Goal: Information Seeking & Learning: Learn about a topic

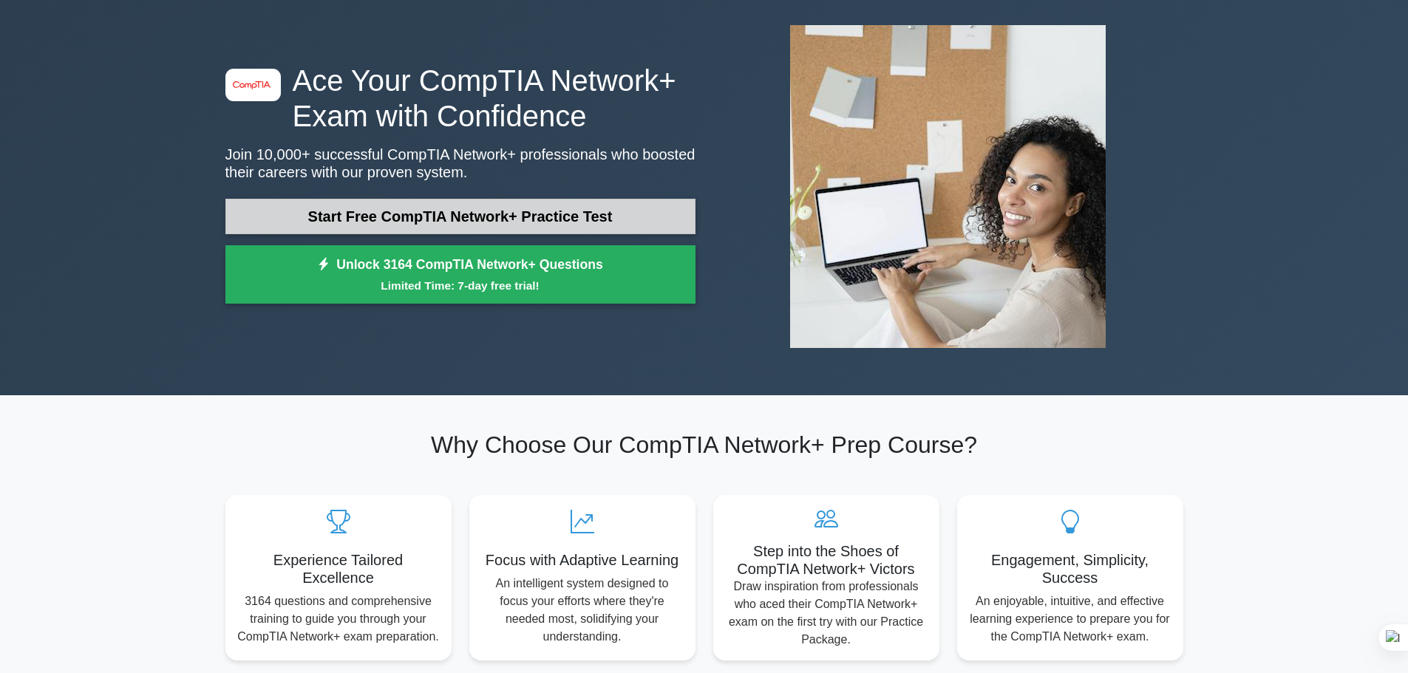
click at [520, 210] on link "Start Free CompTIA Network+ Practice Test" at bounding box center [460, 216] width 470 height 35
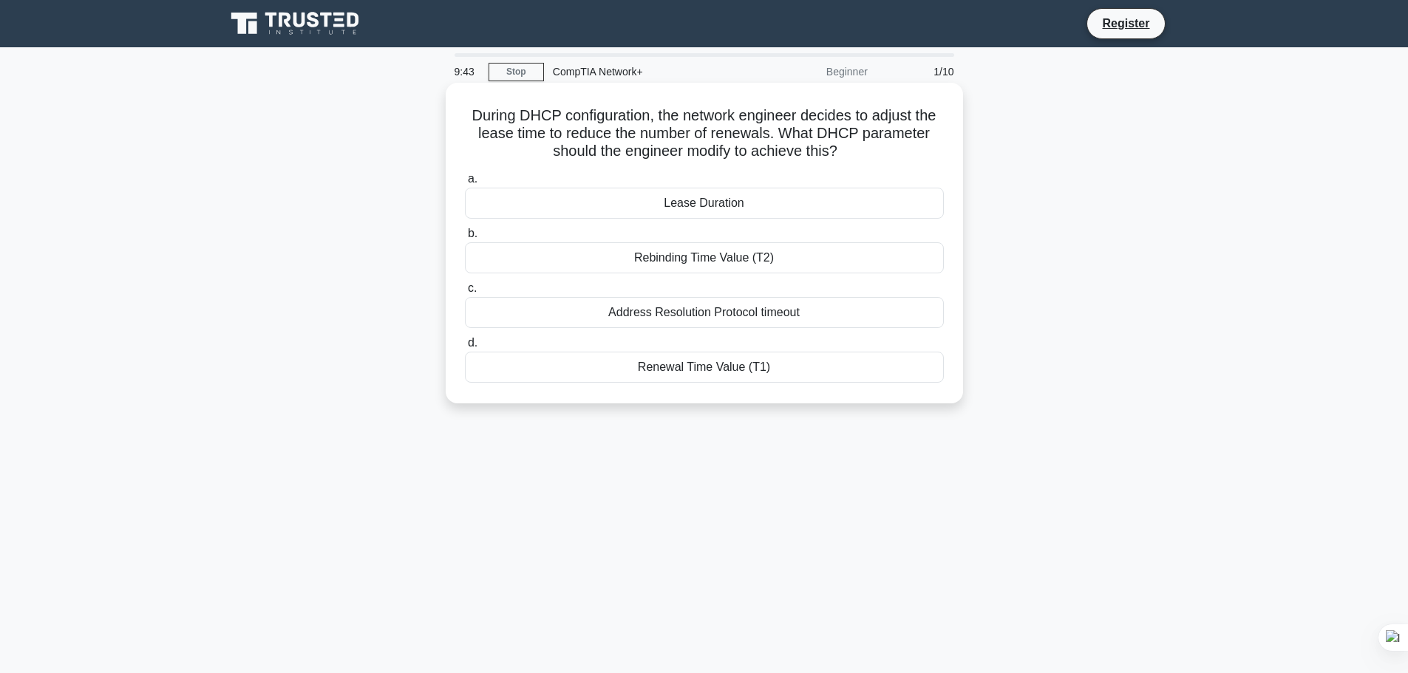
drag, startPoint x: 456, startPoint y: 106, endPoint x: 922, endPoint y: 408, distance: 555.3
click at [922, 404] on div "During DHCP configuration, the network engineer decides to adjust the lease tim…" at bounding box center [705, 243] width 518 height 321
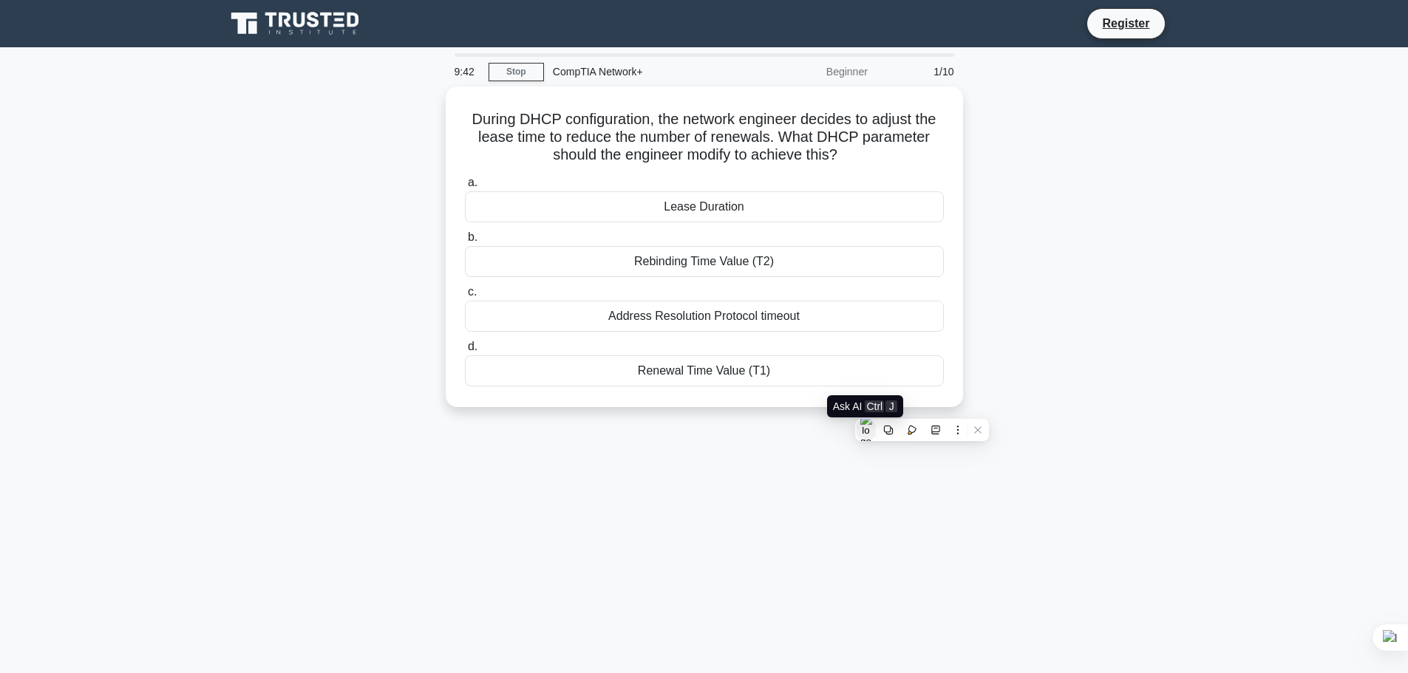
click at [872, 432] on button at bounding box center [866, 430] width 19 height 19
click at [1068, 471] on div at bounding box center [921, 467] width 331 height 44
click at [1066, 461] on div at bounding box center [921, 467] width 331 height 44
click at [948, 468] on input "text" at bounding box center [926, 467] width 245 height 21
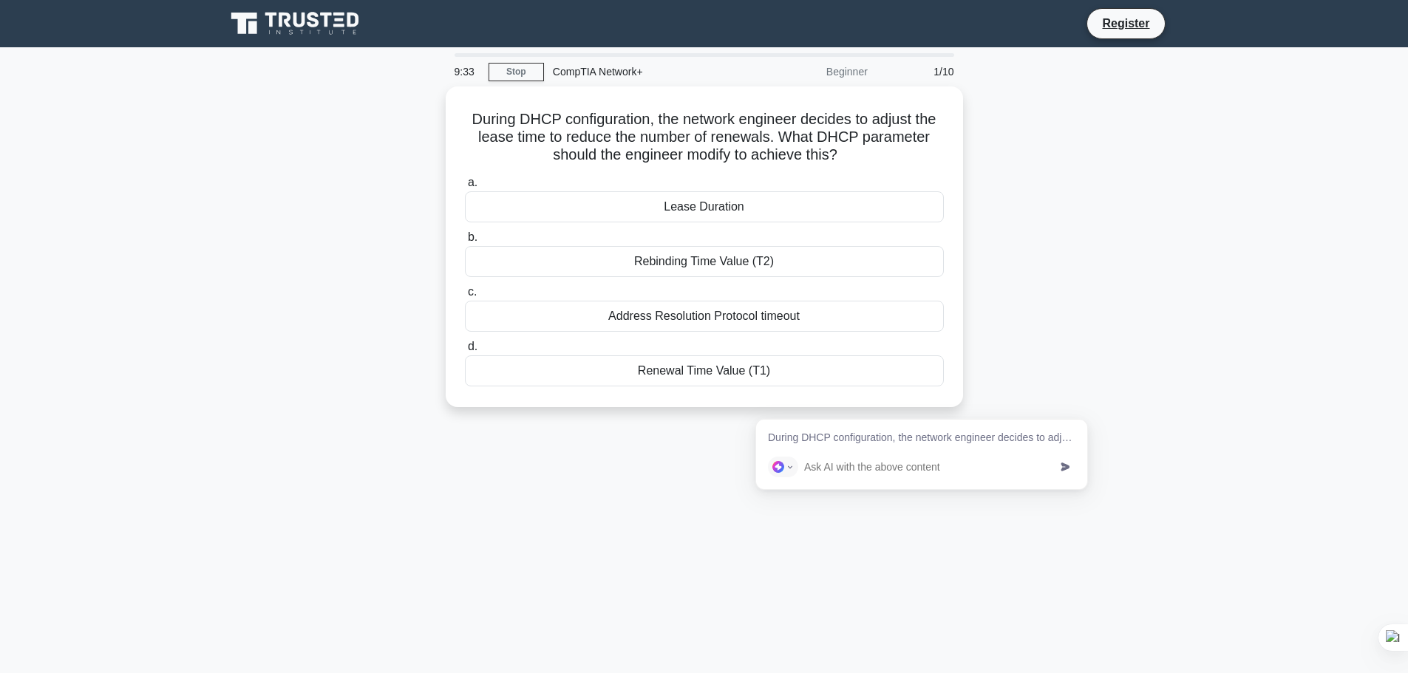
type input "a"
type input "answer"
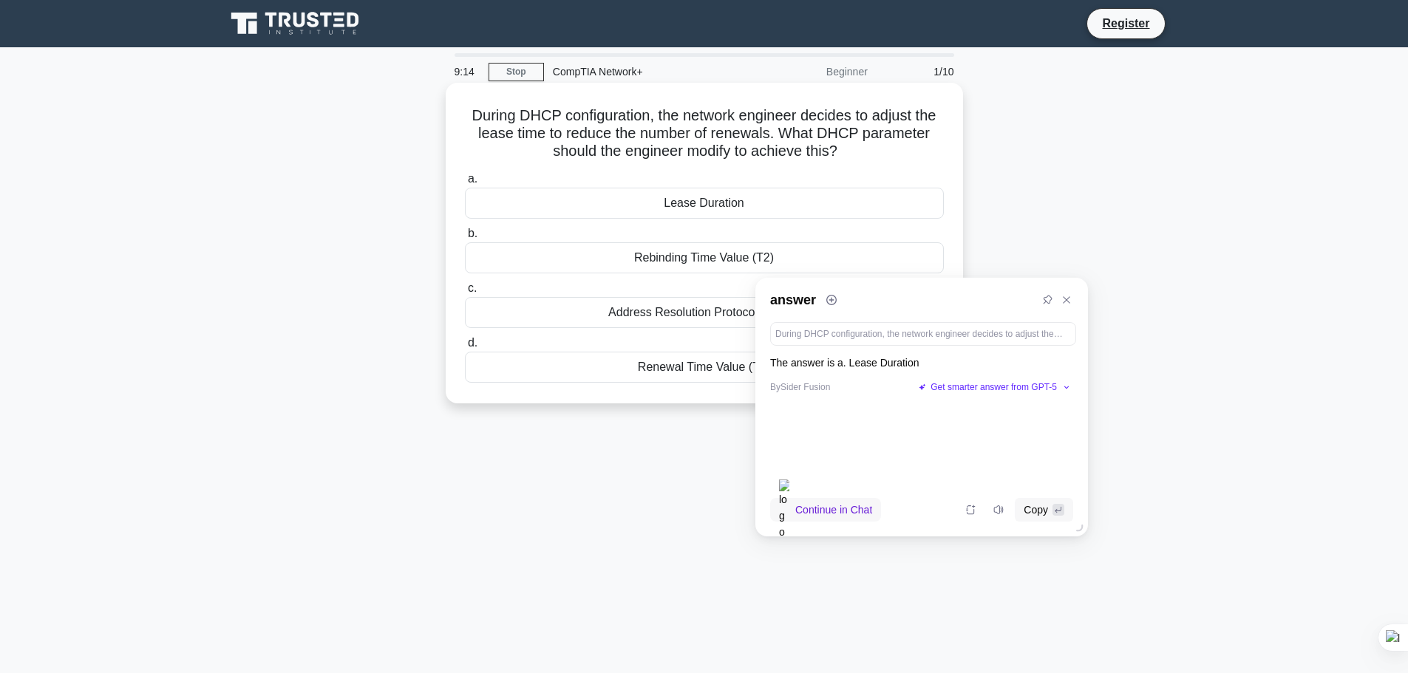
click at [718, 201] on div "Lease Duration" at bounding box center [704, 203] width 479 height 31
click at [465, 184] on input "a. Lease Duration" at bounding box center [465, 179] width 0 height 10
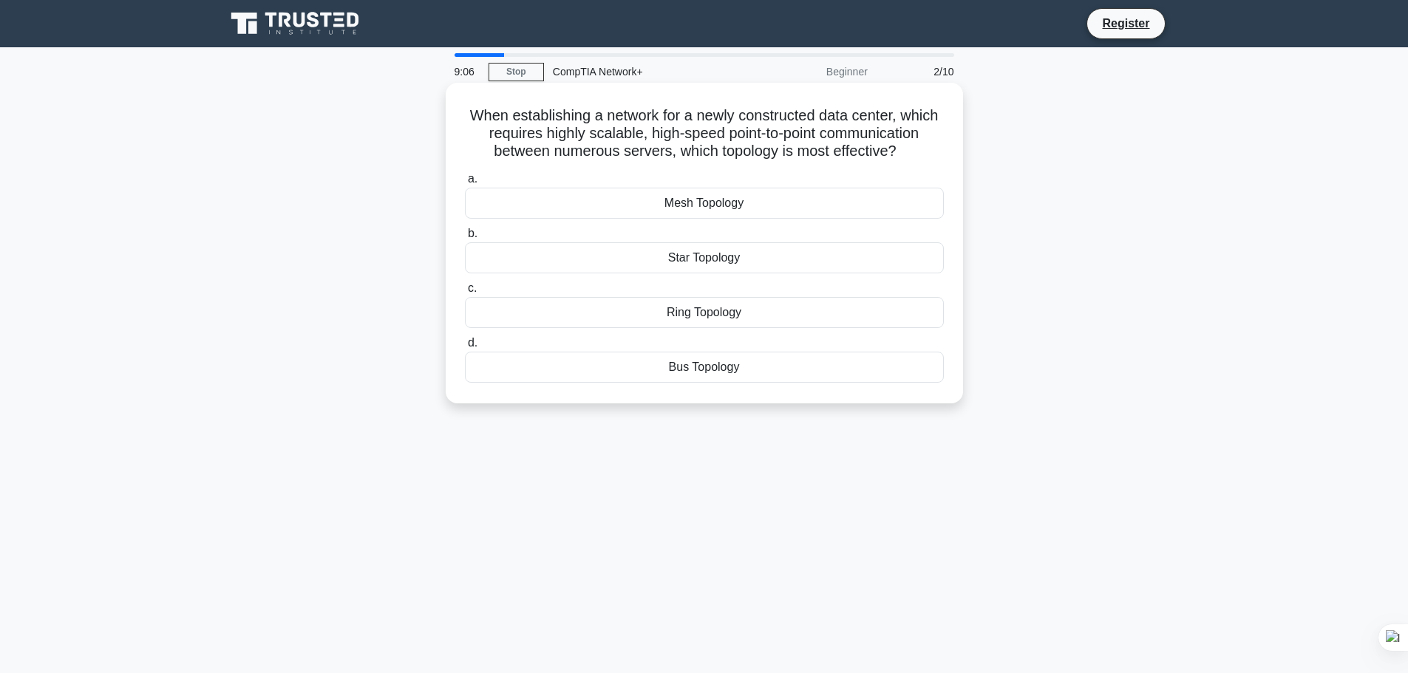
drag, startPoint x: 461, startPoint y: 104, endPoint x: 892, endPoint y: 367, distance: 504.4
click at [892, 367] on div "When establishing a network for a newly constructed data center, which requires…" at bounding box center [705, 243] width 506 height 309
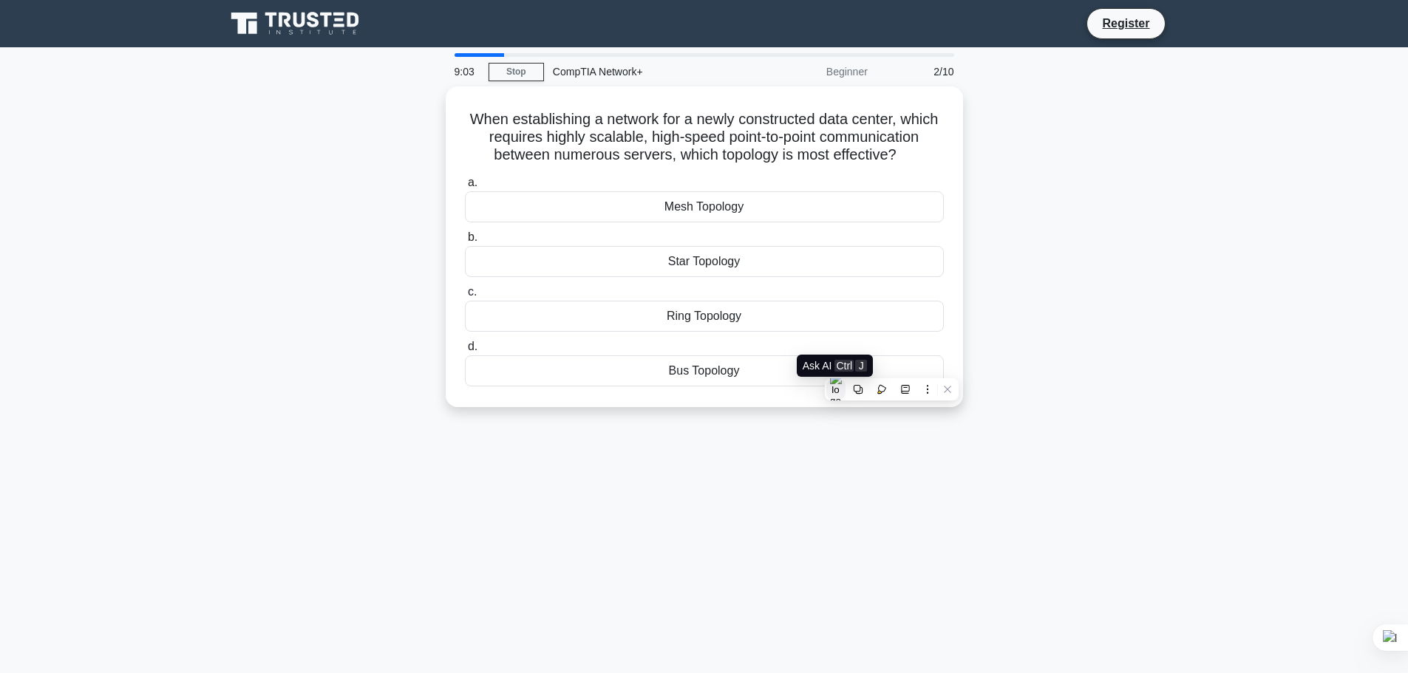
click at [839, 390] on img at bounding box center [836, 390] width 12 height 34
type input "answer"
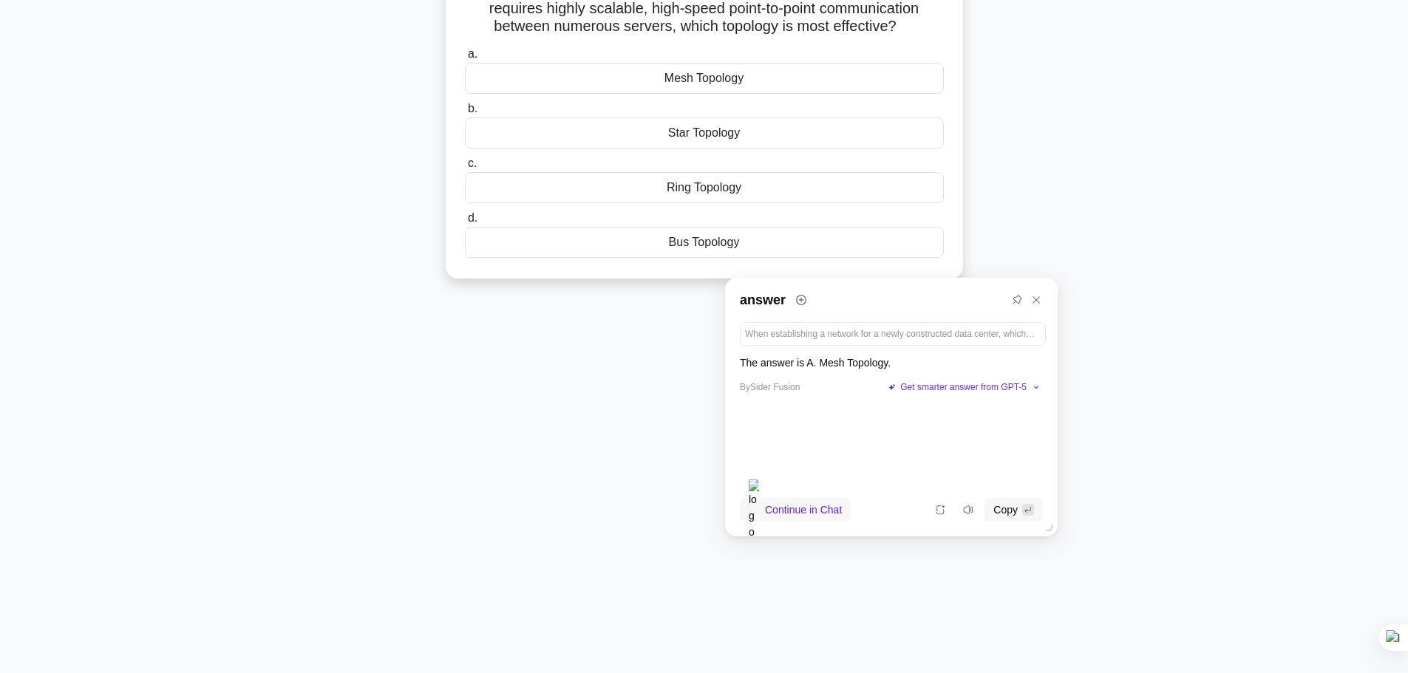
scroll to position [108, 0]
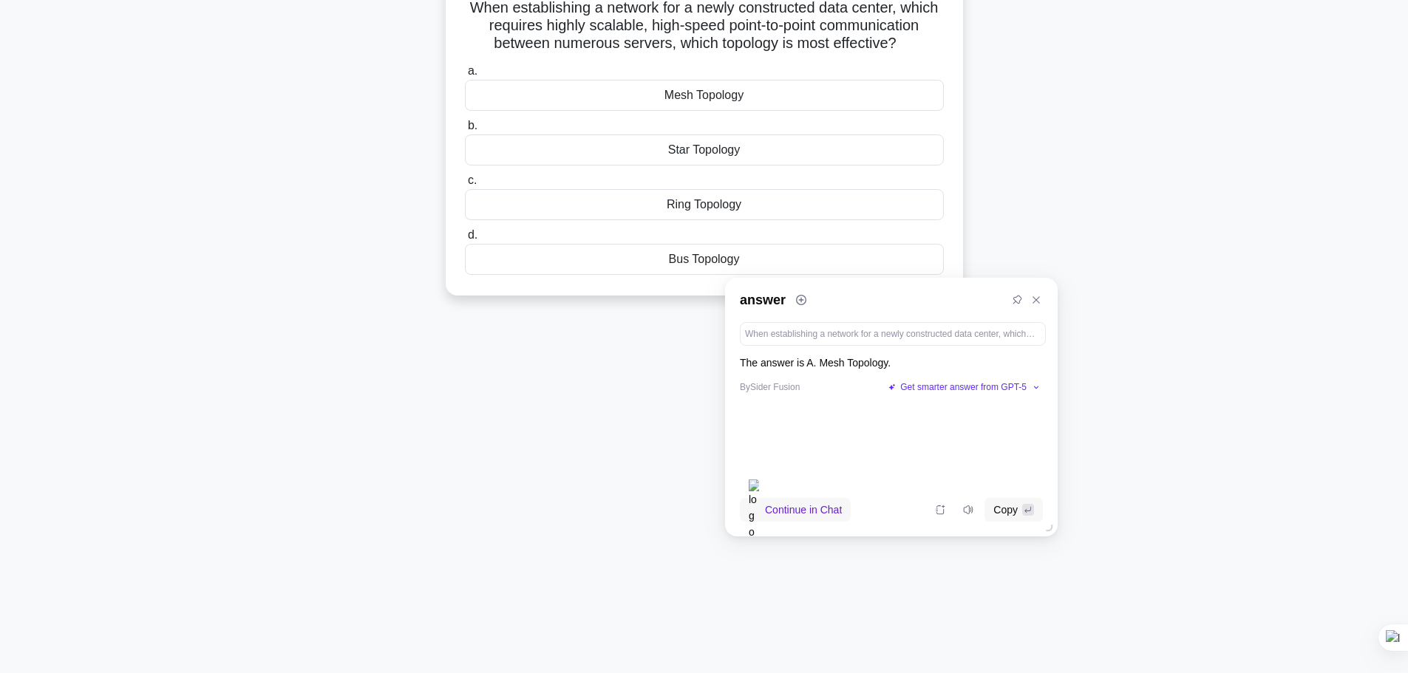
click at [622, 92] on div "Mesh Topology" at bounding box center [704, 95] width 479 height 31
click at [465, 76] on input "a. Mesh Topology" at bounding box center [465, 72] width 0 height 10
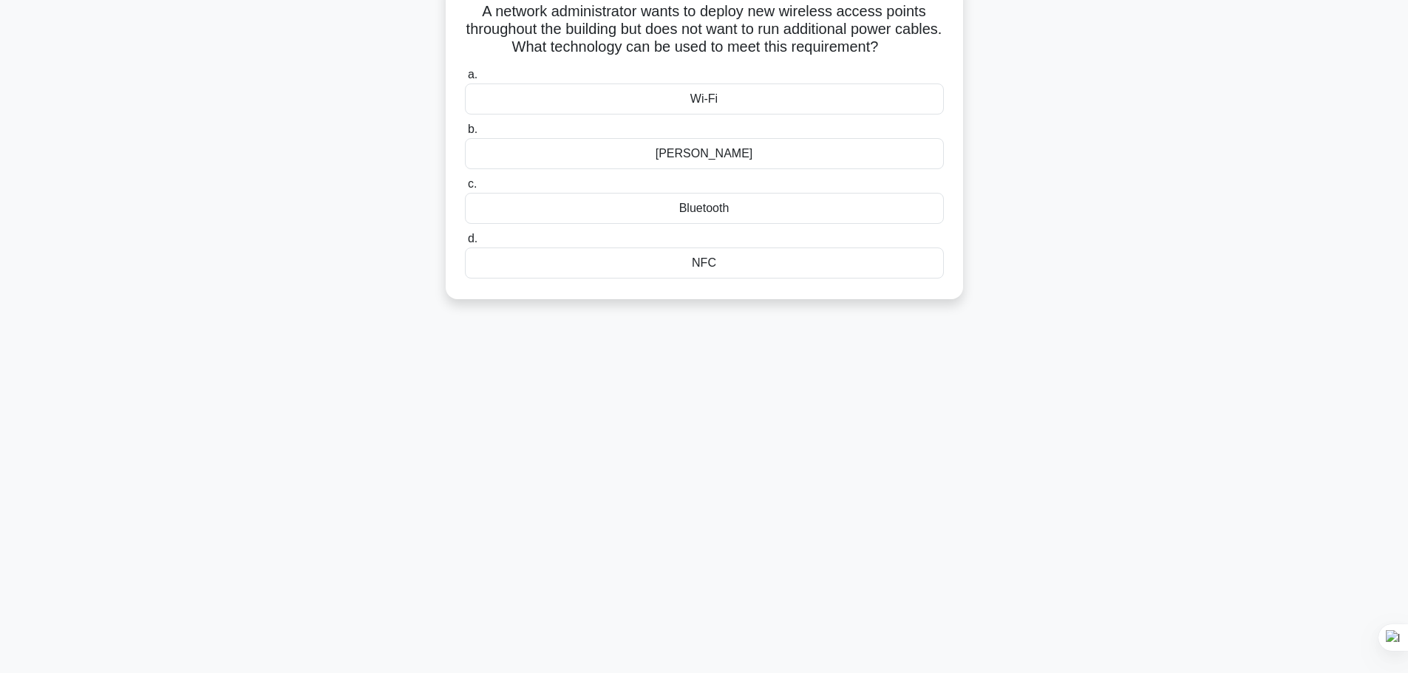
scroll to position [0, 0]
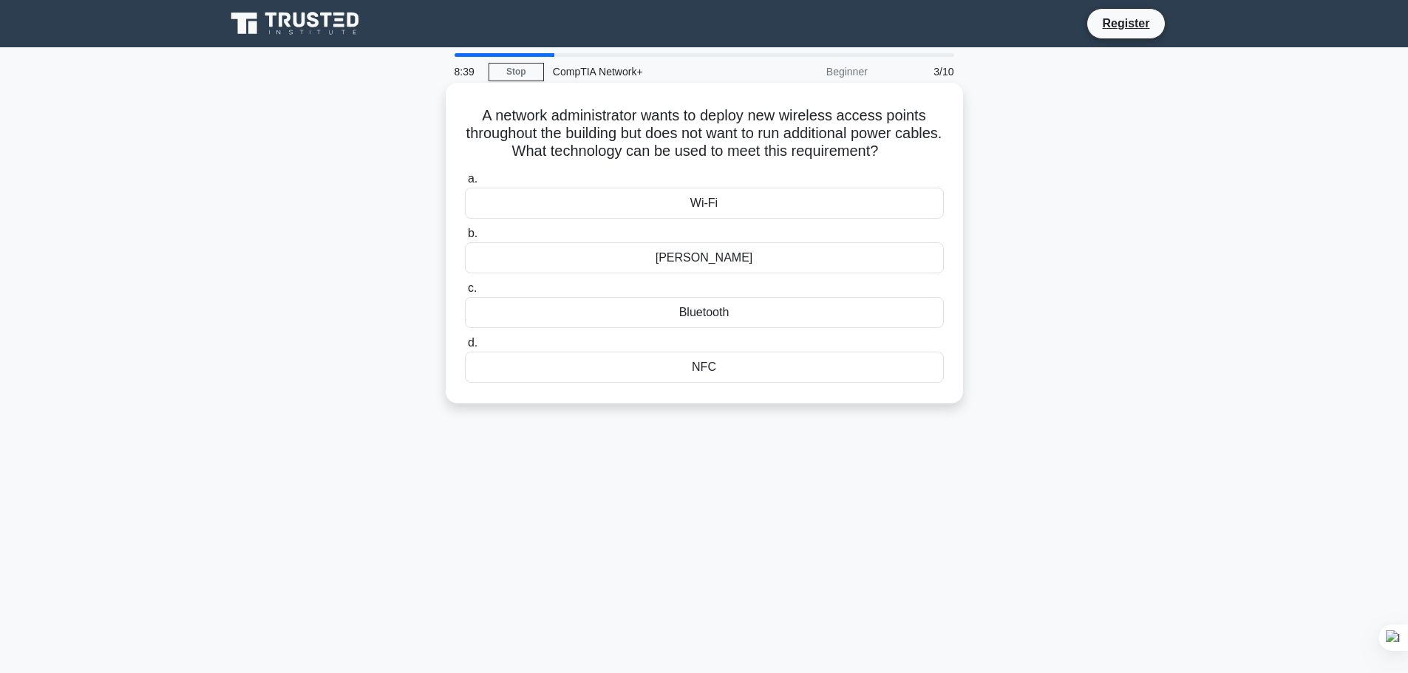
drag, startPoint x: 472, startPoint y: 111, endPoint x: 954, endPoint y: 404, distance: 563.7
click at [954, 404] on div "A network administrator wants to deploy new wireless access points throughout t…" at bounding box center [705, 243] width 518 height 321
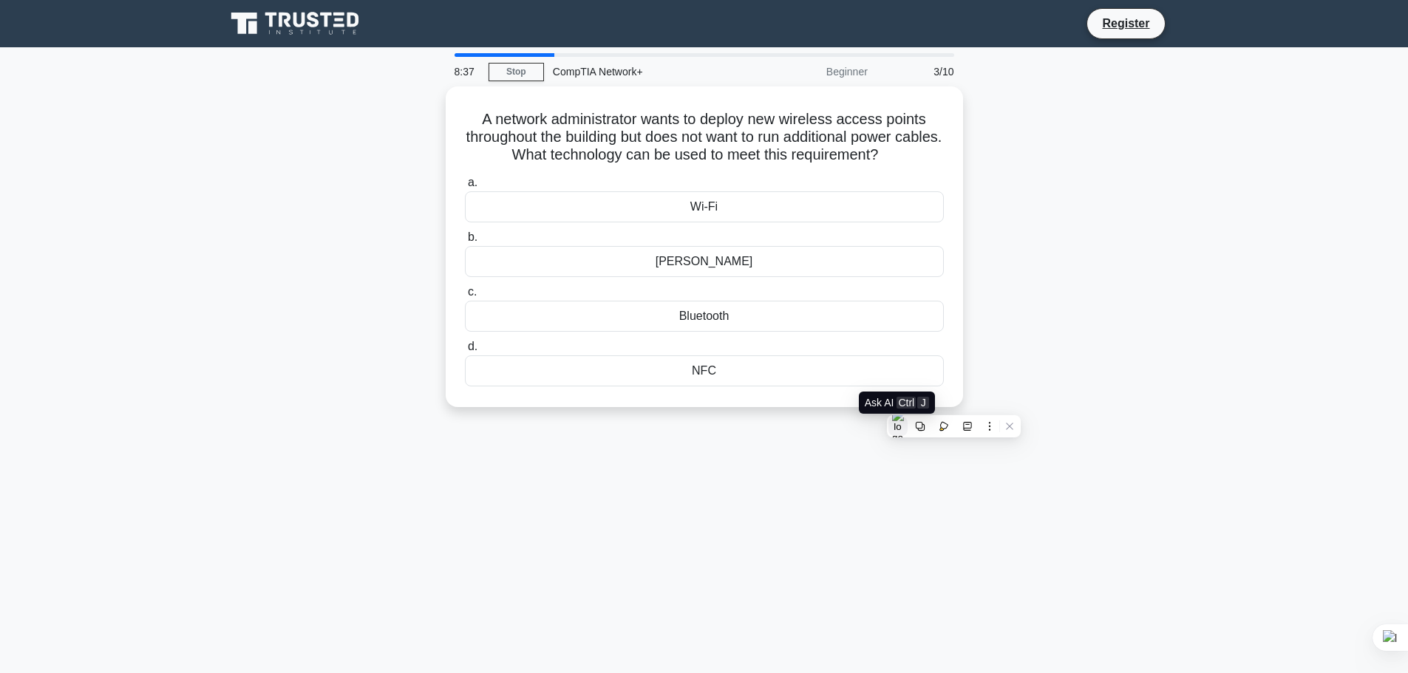
click at [892, 418] on button at bounding box center [898, 426] width 19 height 19
type input "answer"
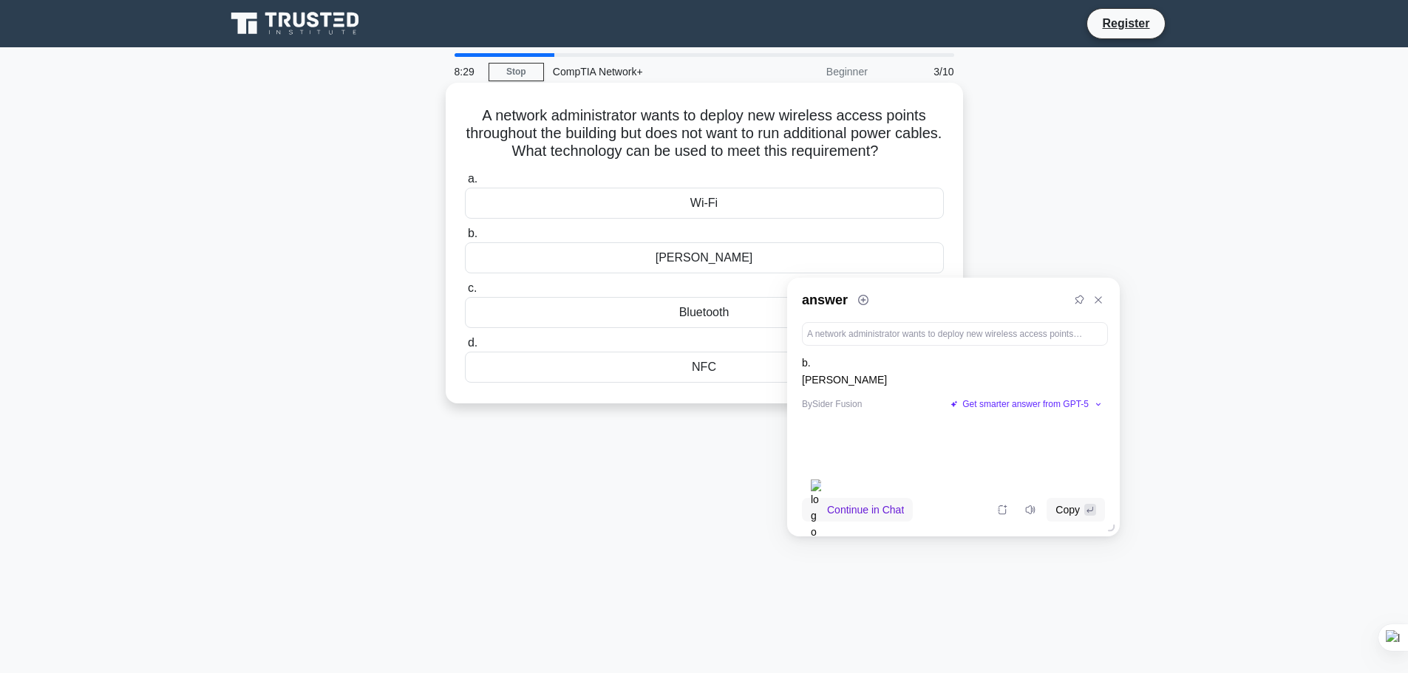
click at [551, 251] on div "PoE" at bounding box center [704, 257] width 479 height 31
click at [465, 239] on input "b. PoE" at bounding box center [465, 234] width 0 height 10
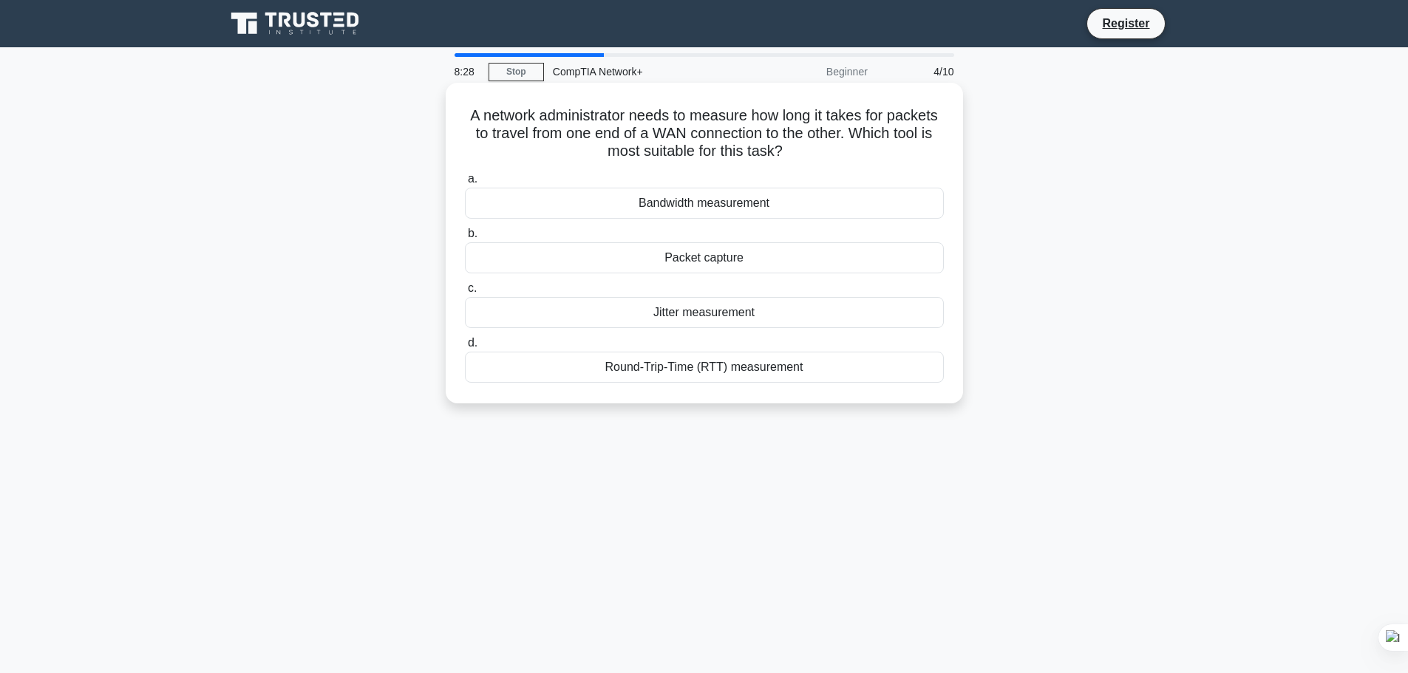
click at [569, 259] on div "Packet capture" at bounding box center [704, 257] width 479 height 31
click at [465, 239] on input "b. Packet capture" at bounding box center [465, 234] width 0 height 10
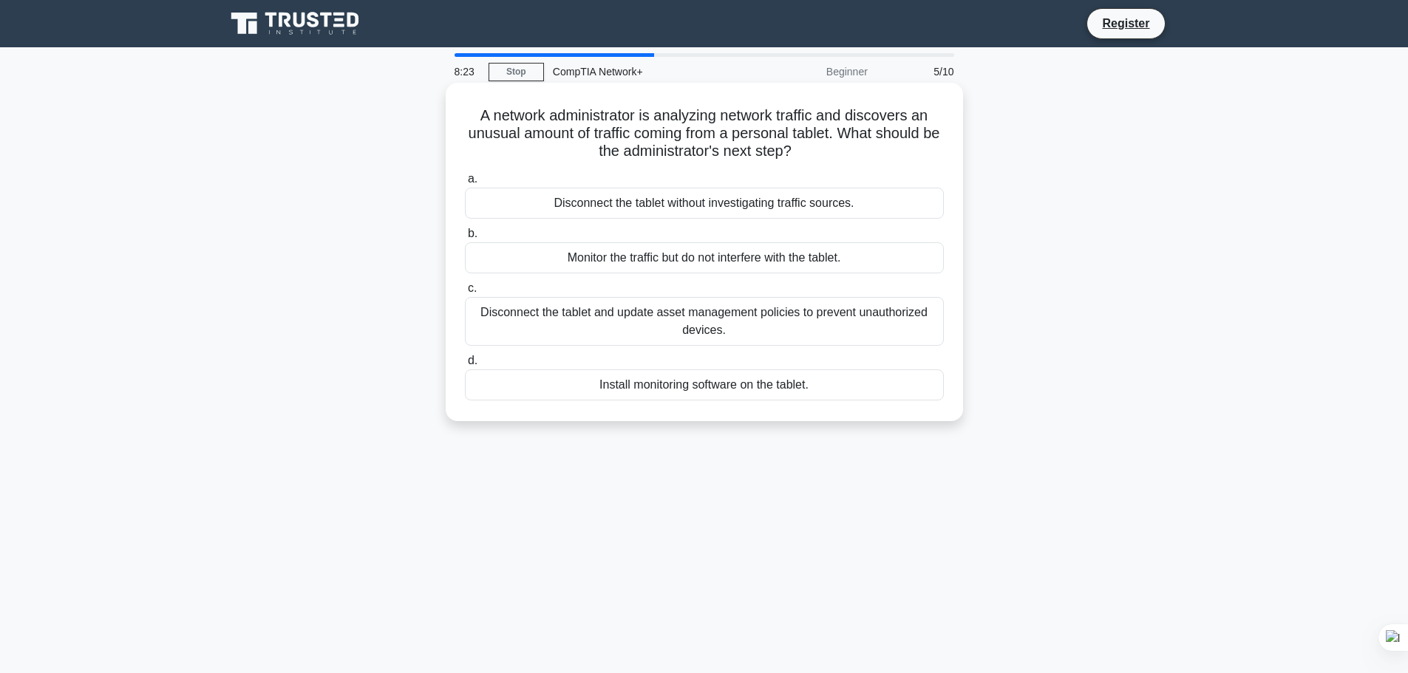
drag, startPoint x: 471, startPoint y: 106, endPoint x: 863, endPoint y: 393, distance: 485.6
click at [863, 393] on div "A network administrator is analyzing network traffic and discovers an unusual a…" at bounding box center [705, 252] width 506 height 327
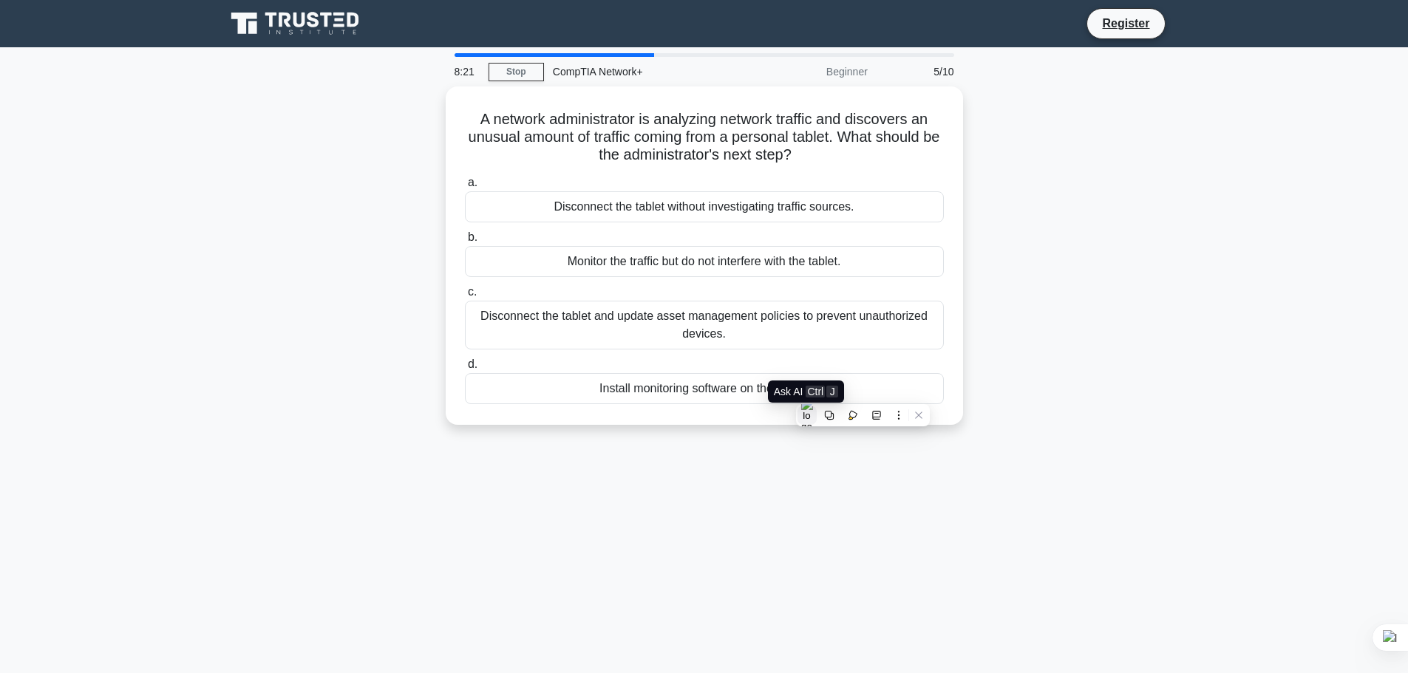
click at [812, 421] on img at bounding box center [807, 415] width 12 height 34
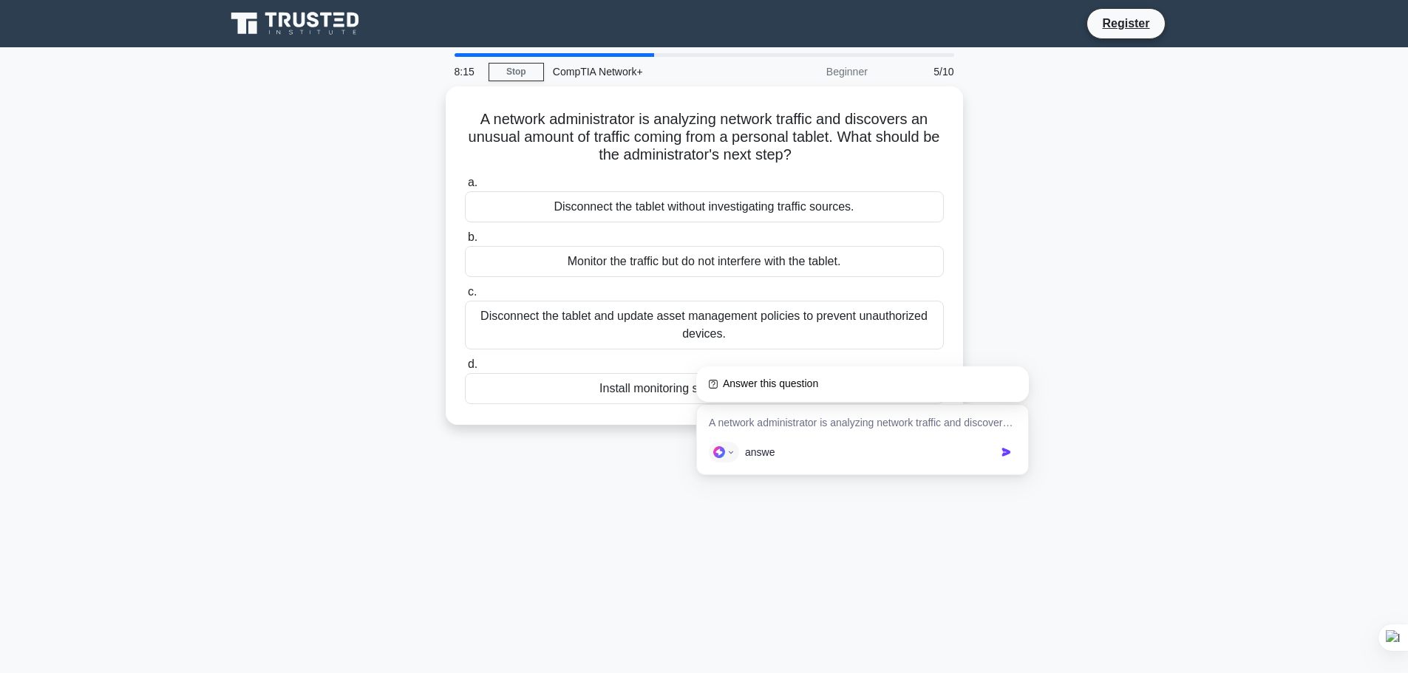
type input "answer"
click at [1005, 452] on icon at bounding box center [1006, 452] width 9 height 8
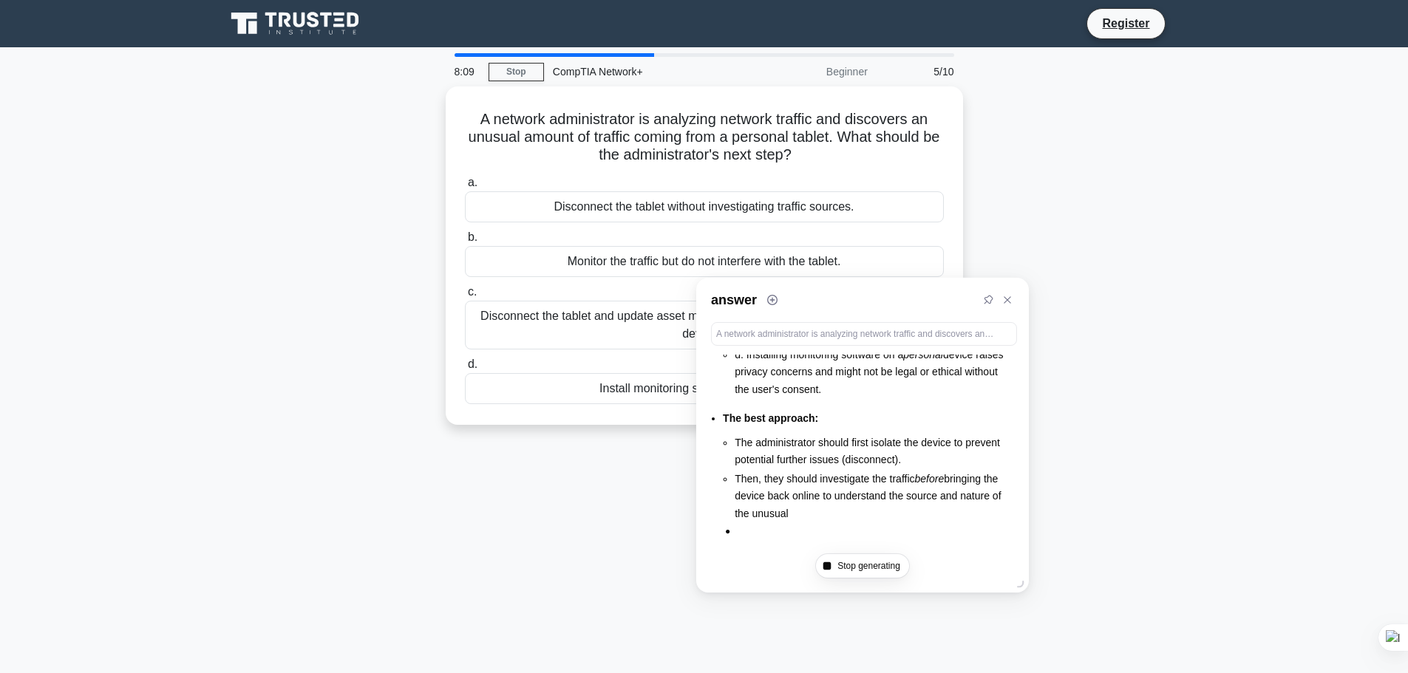
scroll to position [320, 0]
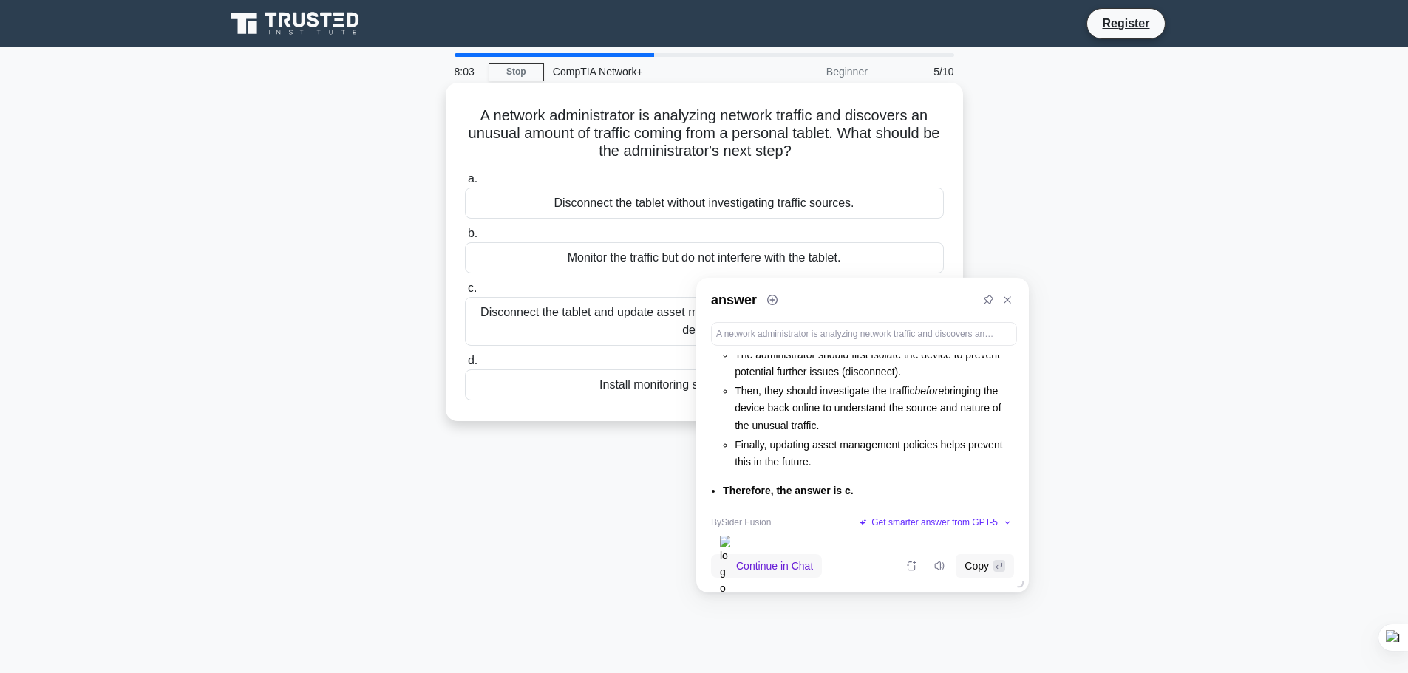
click at [617, 313] on div "Disconnect the tablet and update asset management policies to prevent unauthori…" at bounding box center [704, 321] width 479 height 49
click at [465, 293] on input "c. Disconnect the tablet and update asset management policies to prevent unauth…" at bounding box center [465, 289] width 0 height 10
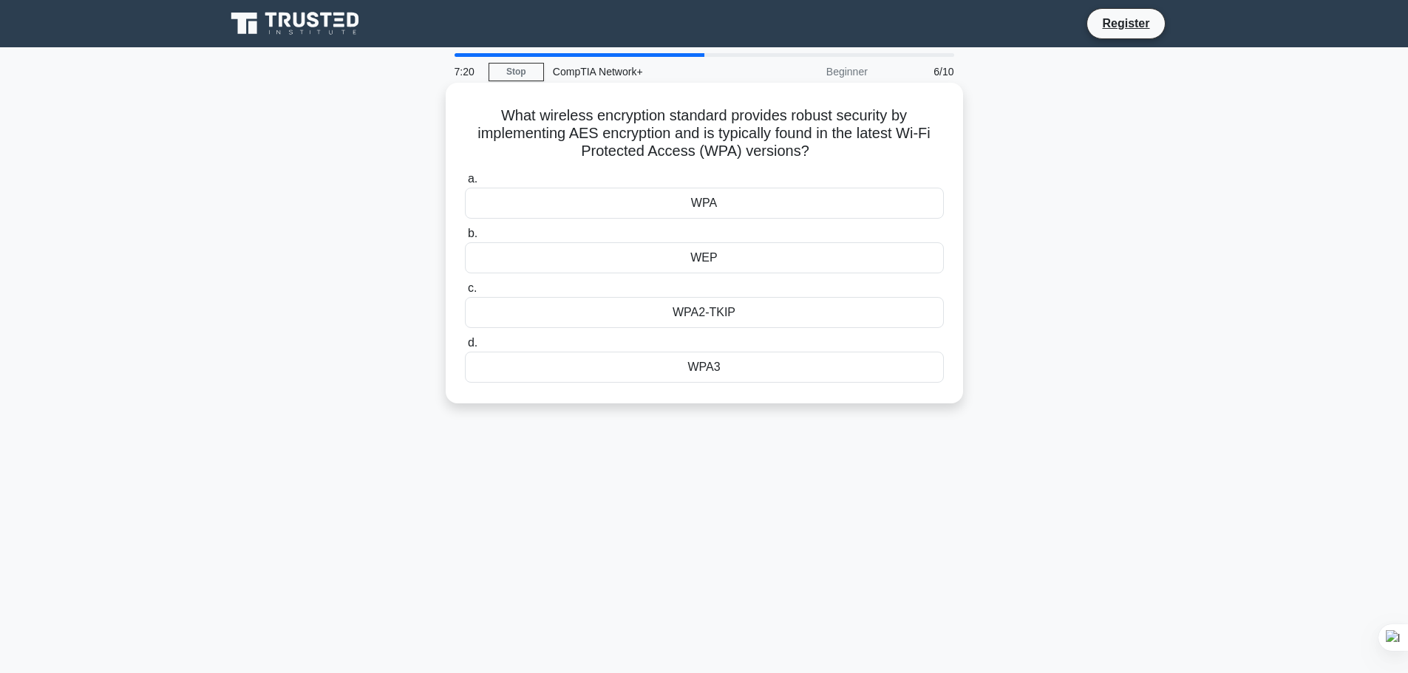
drag, startPoint x: 494, startPoint y: 109, endPoint x: 759, endPoint y: 373, distance: 373.8
click at [759, 373] on div "What wireless encryption standard provides robust security by implementing AES …" at bounding box center [705, 243] width 506 height 309
click at [705, 396] on img at bounding box center [703, 395] width 12 height 34
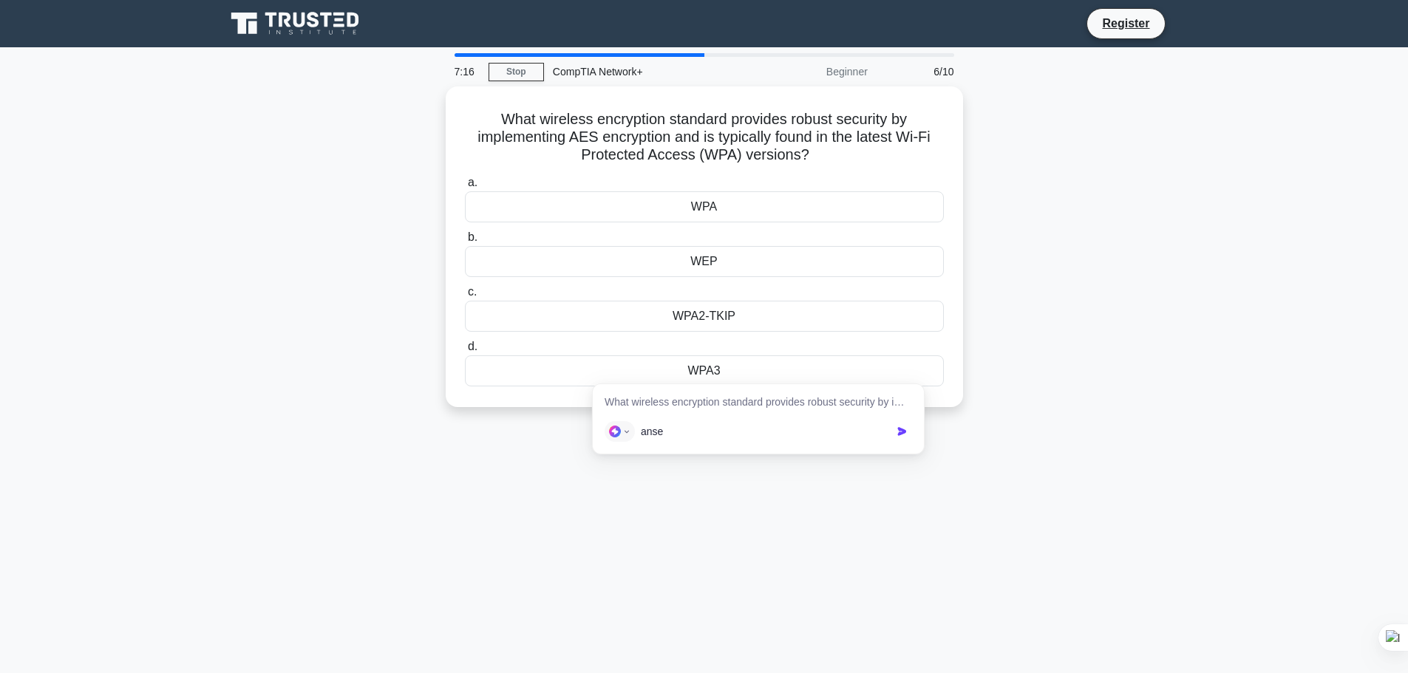
type input "anser"
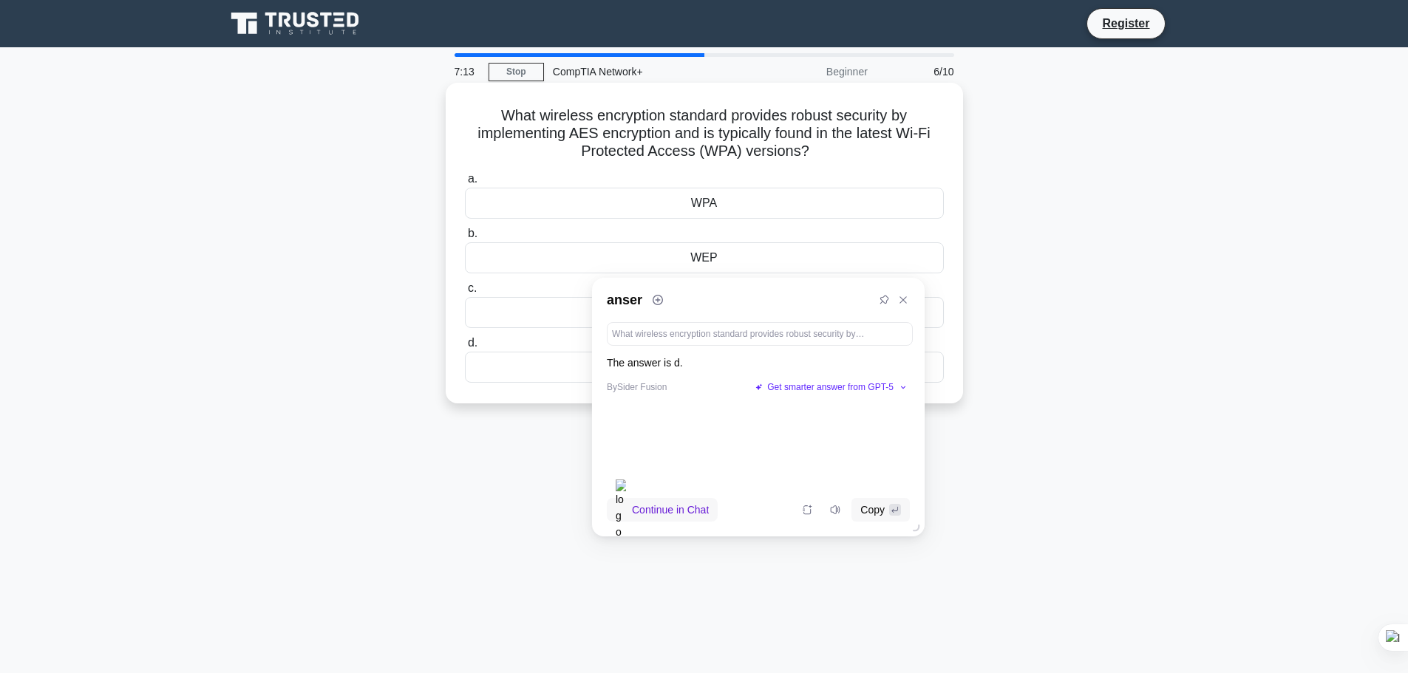
click at [479, 367] on div "WPA3" at bounding box center [704, 367] width 479 height 31
click at [465, 348] on input "d. WPA3" at bounding box center [465, 344] width 0 height 10
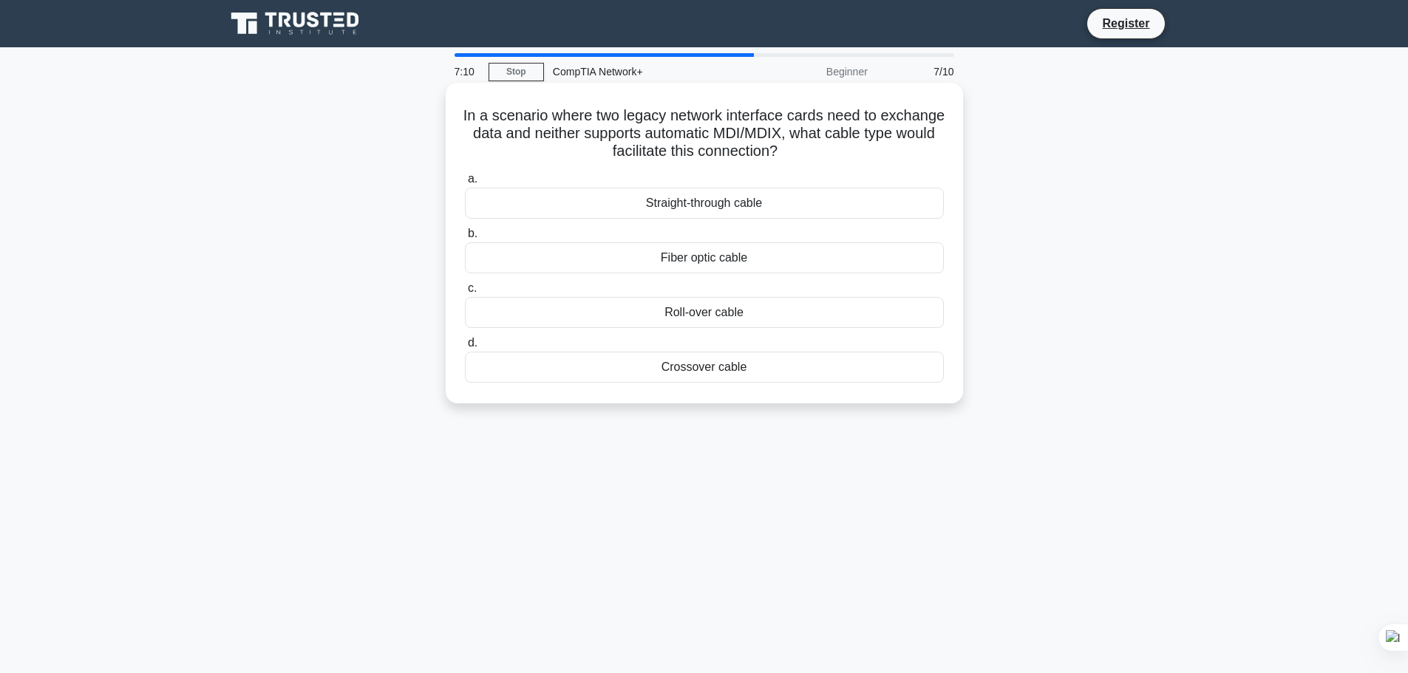
drag, startPoint x: 486, startPoint y: 109, endPoint x: 841, endPoint y: 377, distance: 445.1
click at [841, 377] on div "In a scenario where two legacy network interface cards need to exchange data an…" at bounding box center [705, 243] width 506 height 309
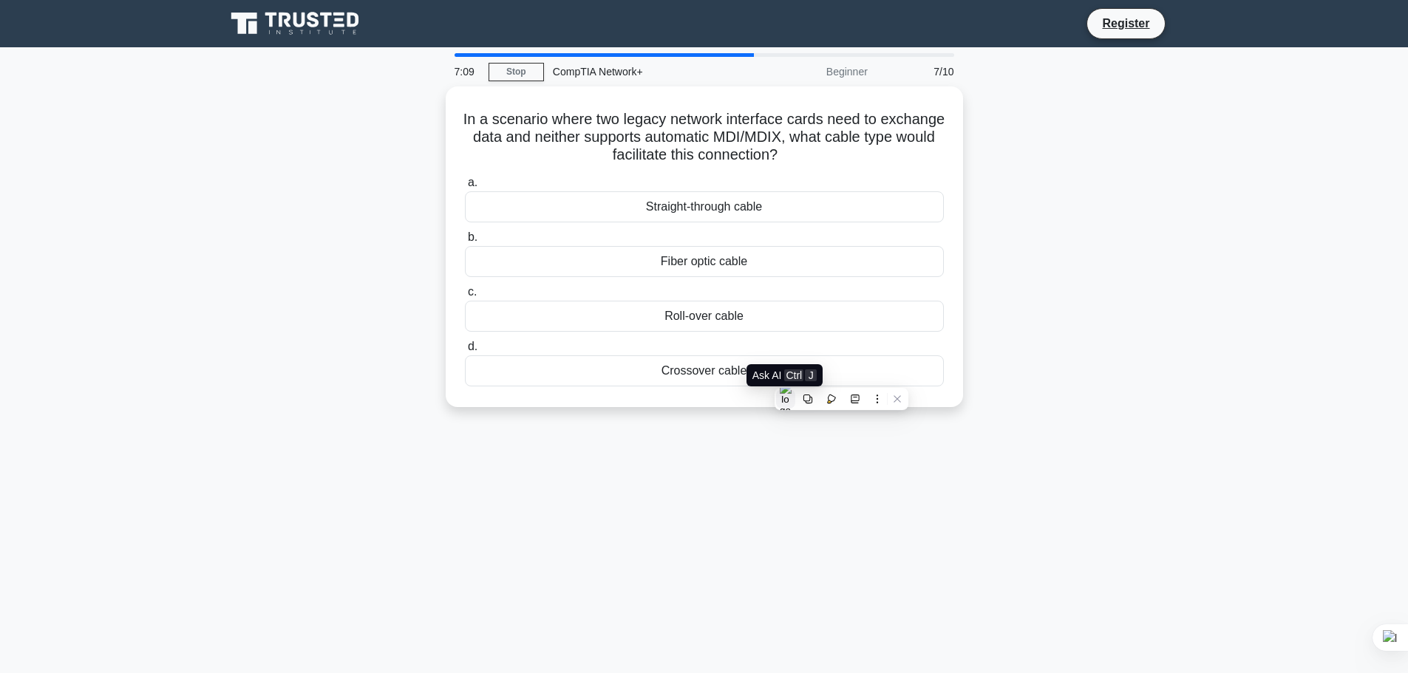
click at [784, 406] on button at bounding box center [785, 399] width 19 height 19
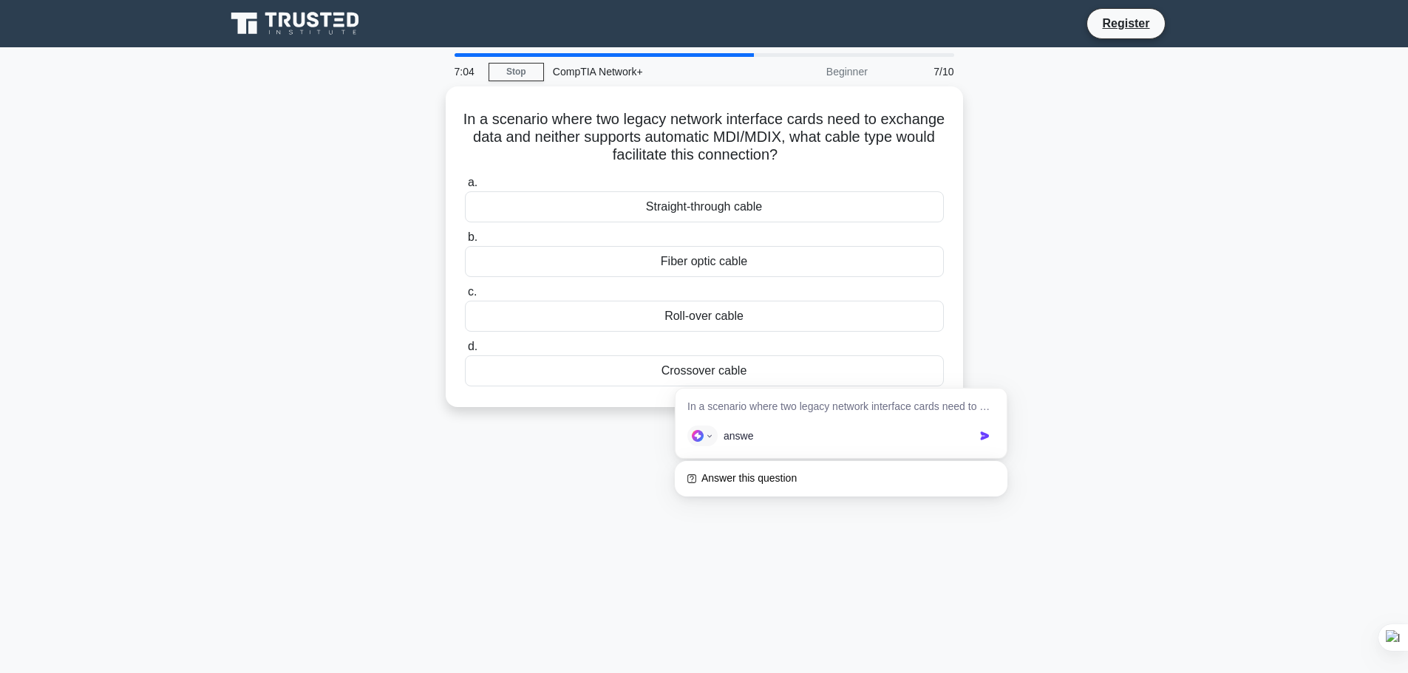
type input "answer"
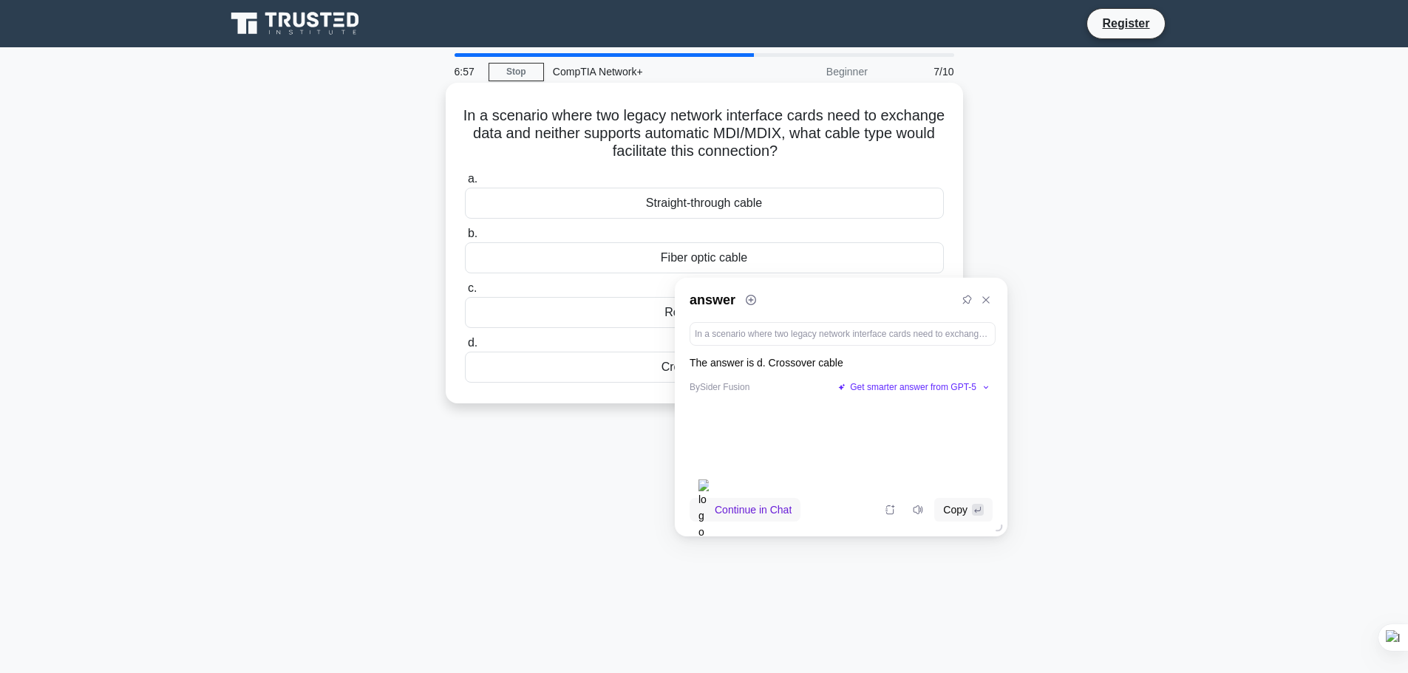
click at [516, 364] on div "Crossover cable" at bounding box center [704, 367] width 479 height 31
click at [465, 348] on input "d. Crossover cable" at bounding box center [465, 344] width 0 height 10
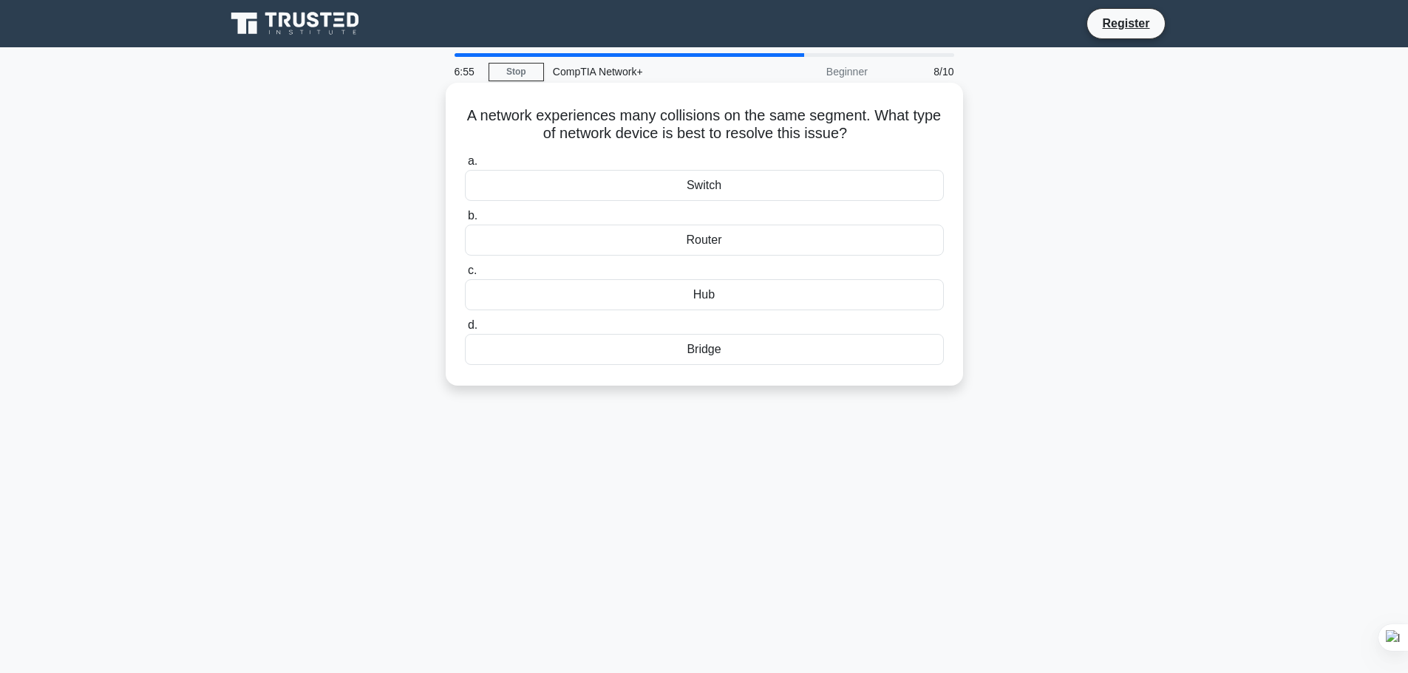
click at [574, 353] on div "Bridge" at bounding box center [704, 349] width 479 height 31
click at [465, 330] on input "d. Bridge" at bounding box center [465, 326] width 0 height 10
drag, startPoint x: 478, startPoint y: 104, endPoint x: 529, endPoint y: 153, distance: 70.6
click at [529, 153] on div "The network administrator needs to divide a single virtual network into multipl…" at bounding box center [705, 234] width 506 height 291
drag, startPoint x: 462, startPoint y: 117, endPoint x: 742, endPoint y: 368, distance: 376.4
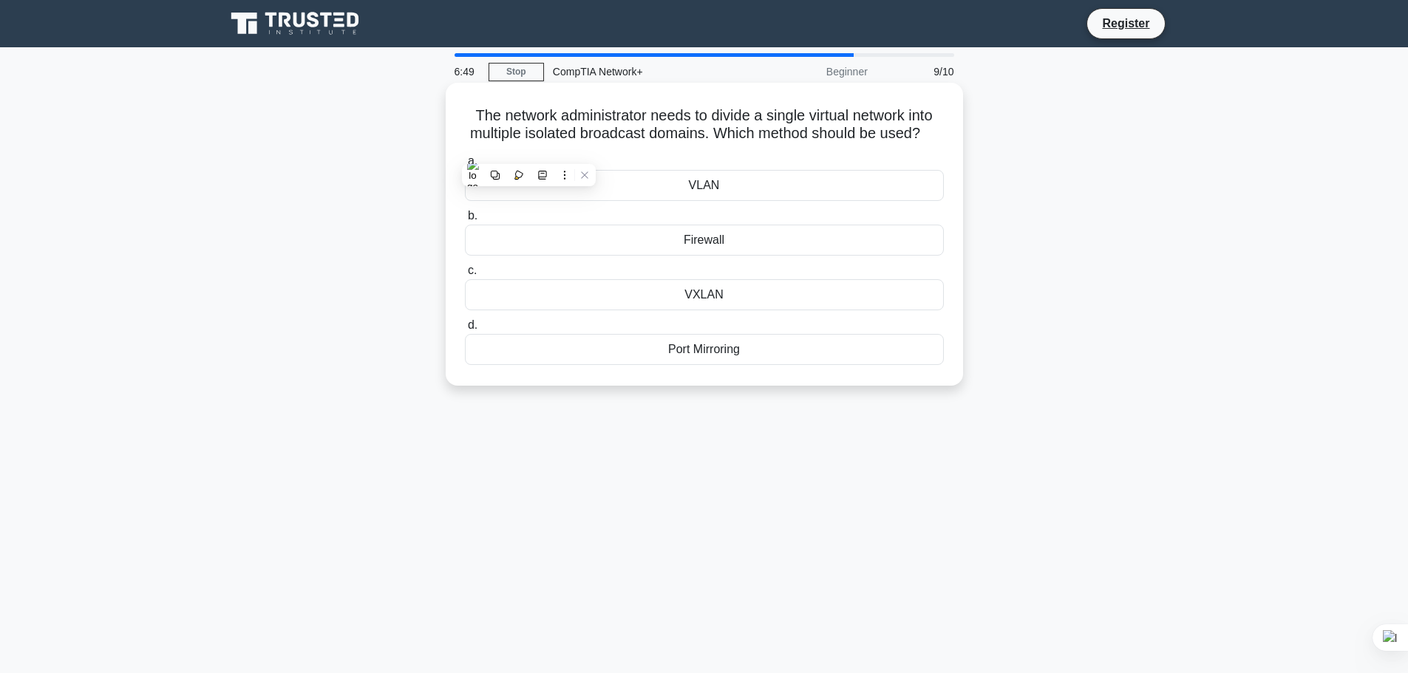
click at [742, 368] on div "The network administrator needs to divide a single virtual network into multipl…" at bounding box center [705, 234] width 506 height 291
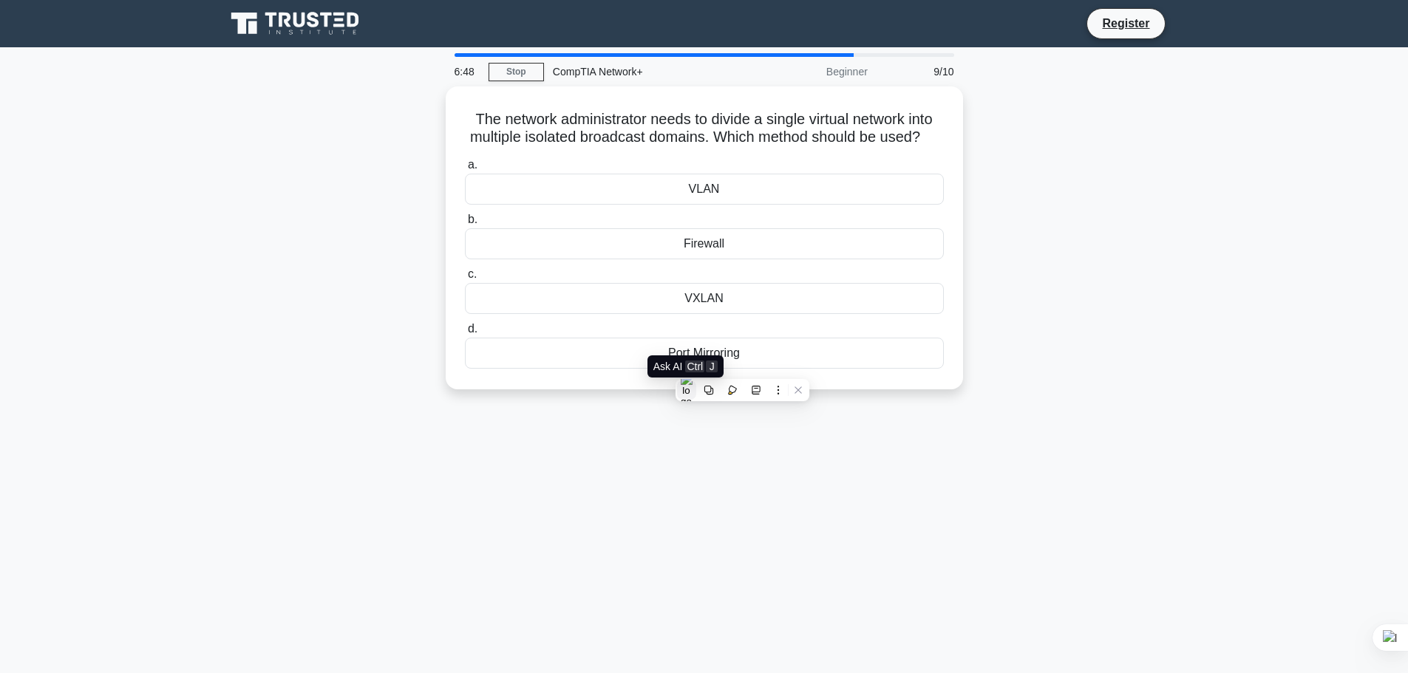
click at [679, 388] on button at bounding box center [686, 390] width 19 height 19
type input "answer"
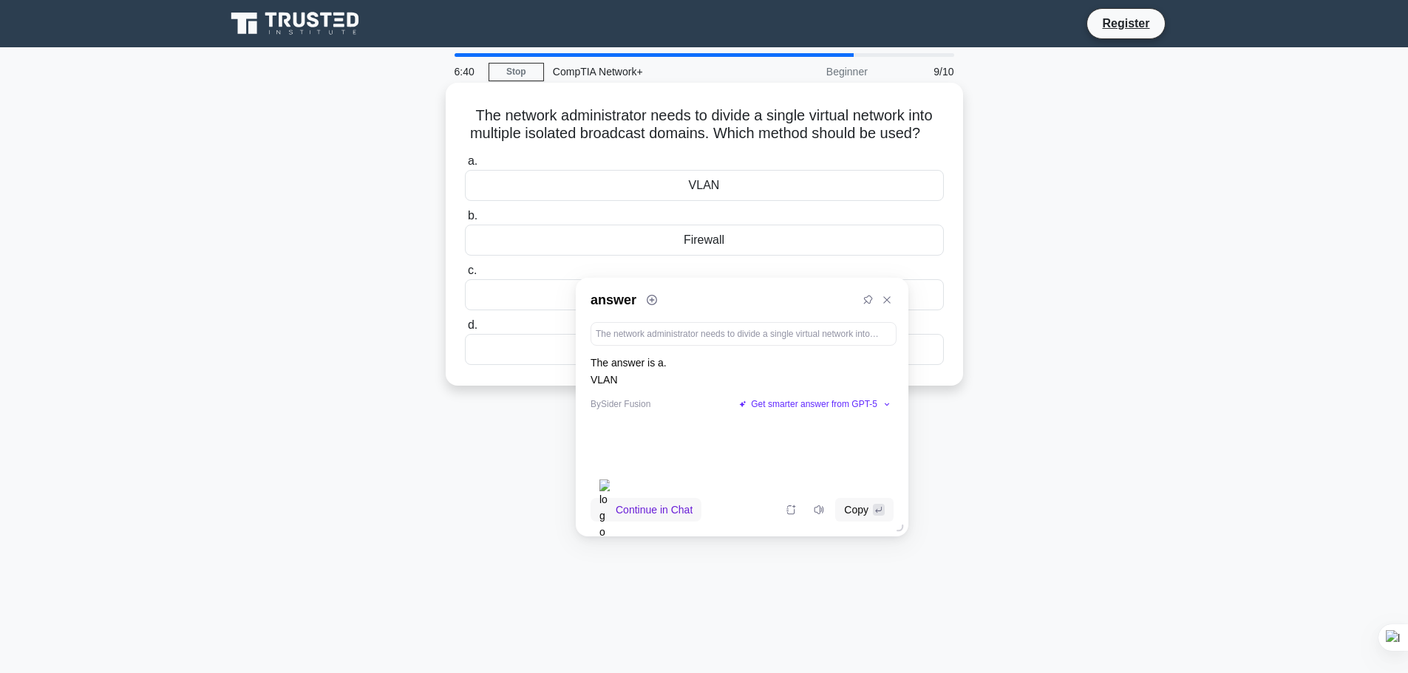
click at [549, 194] on div "VLAN" at bounding box center [704, 185] width 479 height 31
click at [465, 166] on input "a. VLAN" at bounding box center [465, 162] width 0 height 10
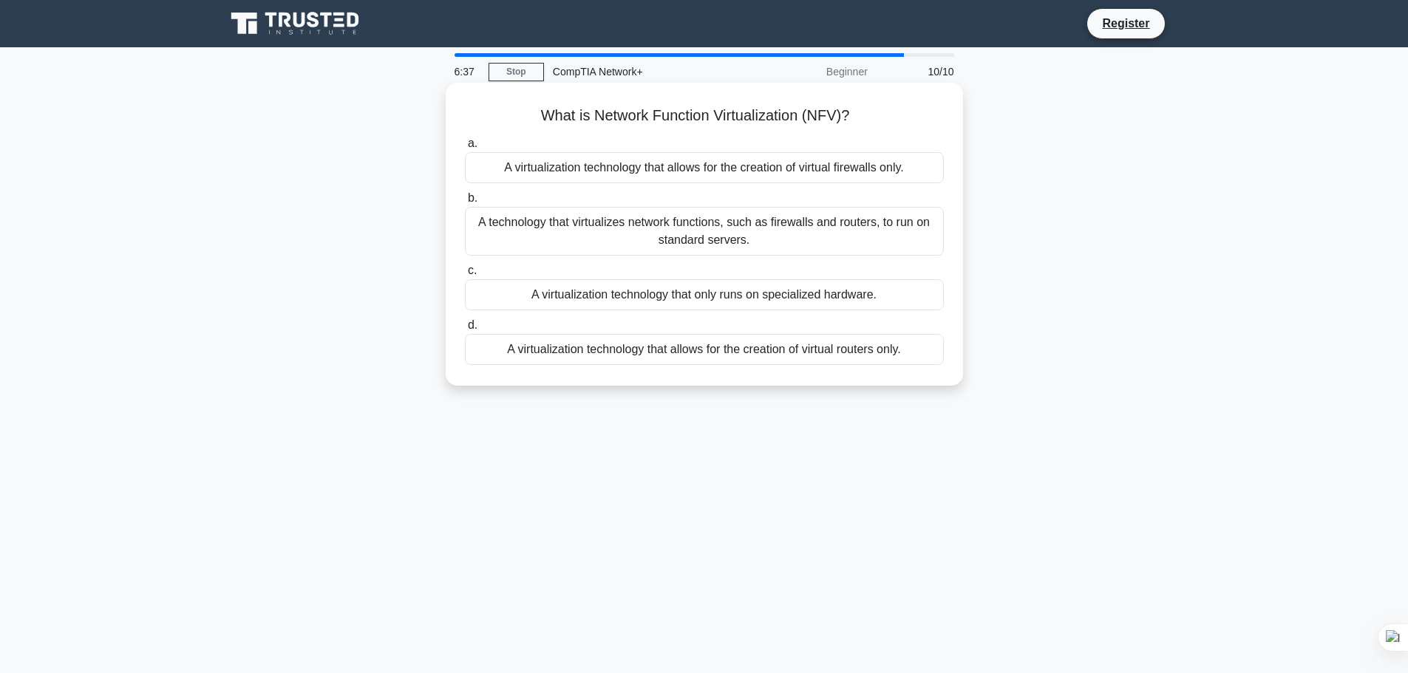
click at [537, 102] on div "What is Network Function Virtualization (NFV)? .spinner_0XTQ{transform-origin:c…" at bounding box center [705, 234] width 506 height 291
drag, startPoint x: 535, startPoint y: 114, endPoint x: 956, endPoint y: 371, distance: 493.1
click at [956, 371] on div "What is Network Function Virtualization (NFV)? .spinner_0XTQ{transform-origin:c…" at bounding box center [705, 234] width 506 height 291
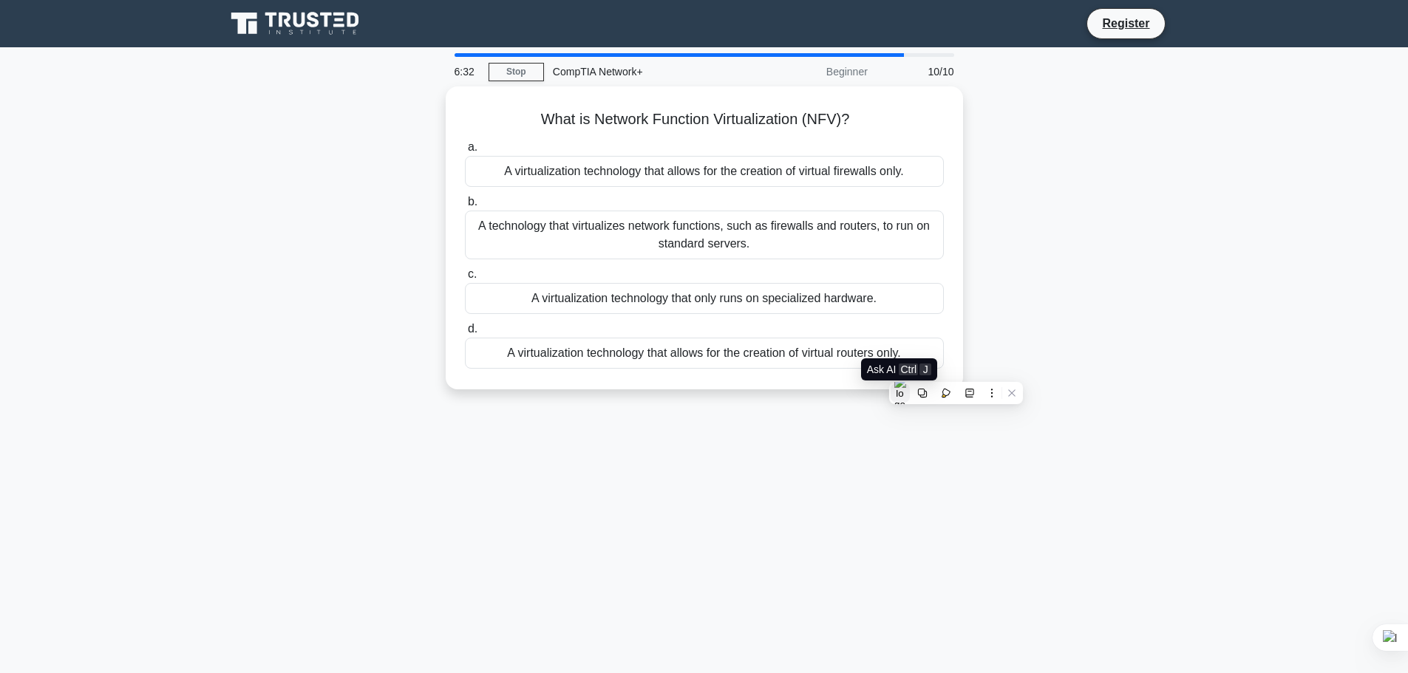
click at [900, 396] on img at bounding box center [901, 393] width 12 height 34
type input "answer"
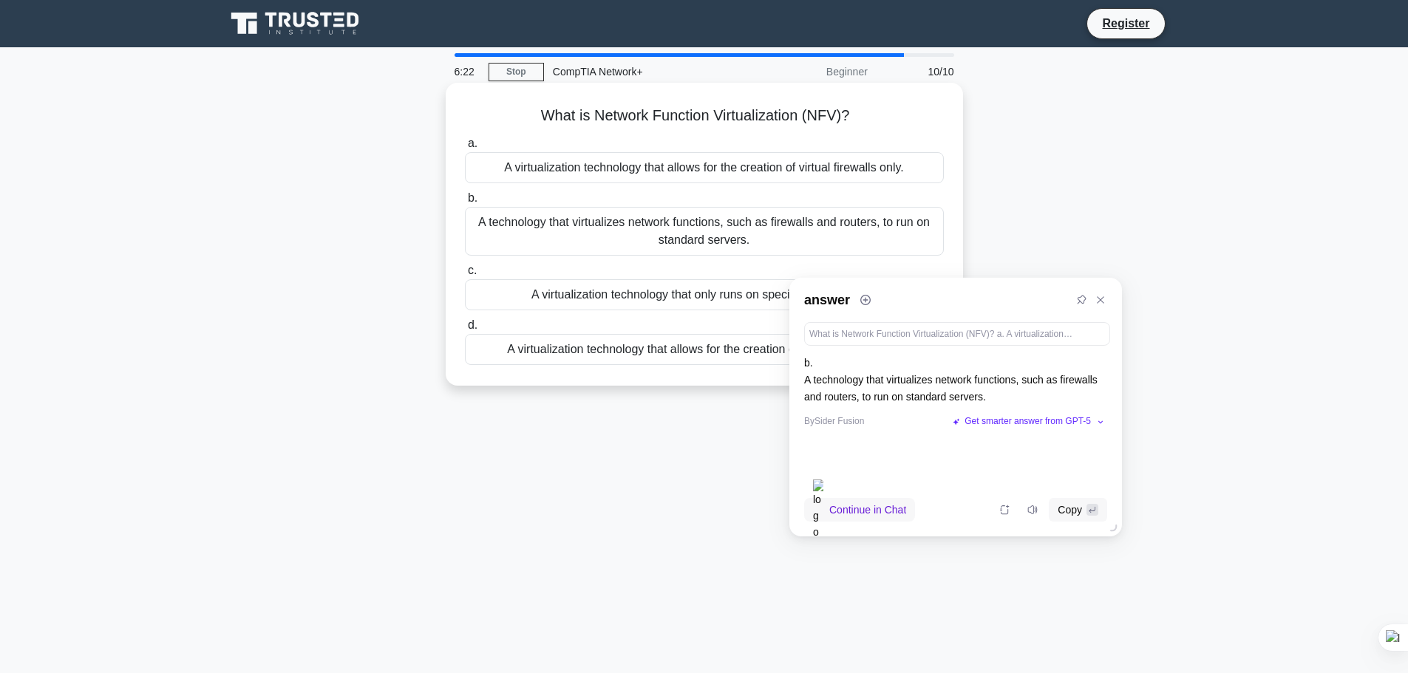
click at [645, 238] on div "A technology that virtualizes network functions, such as firewalls and routers,…" at bounding box center [704, 231] width 479 height 49
click at [465, 203] on input "b. A technology that virtualizes network functions, such as firewalls and route…" at bounding box center [465, 199] width 0 height 10
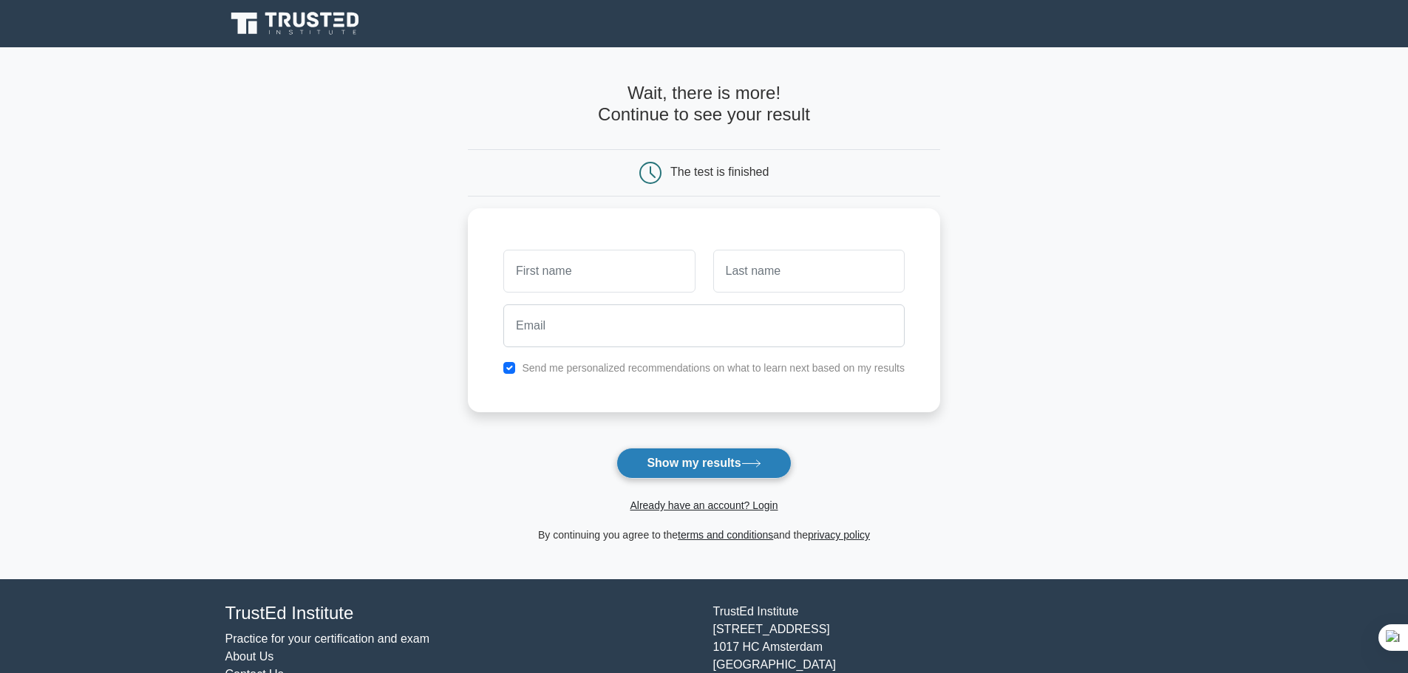
click at [761, 468] on icon at bounding box center [752, 464] width 20 height 8
click at [622, 263] on input "text" at bounding box center [598, 267] width 191 height 43
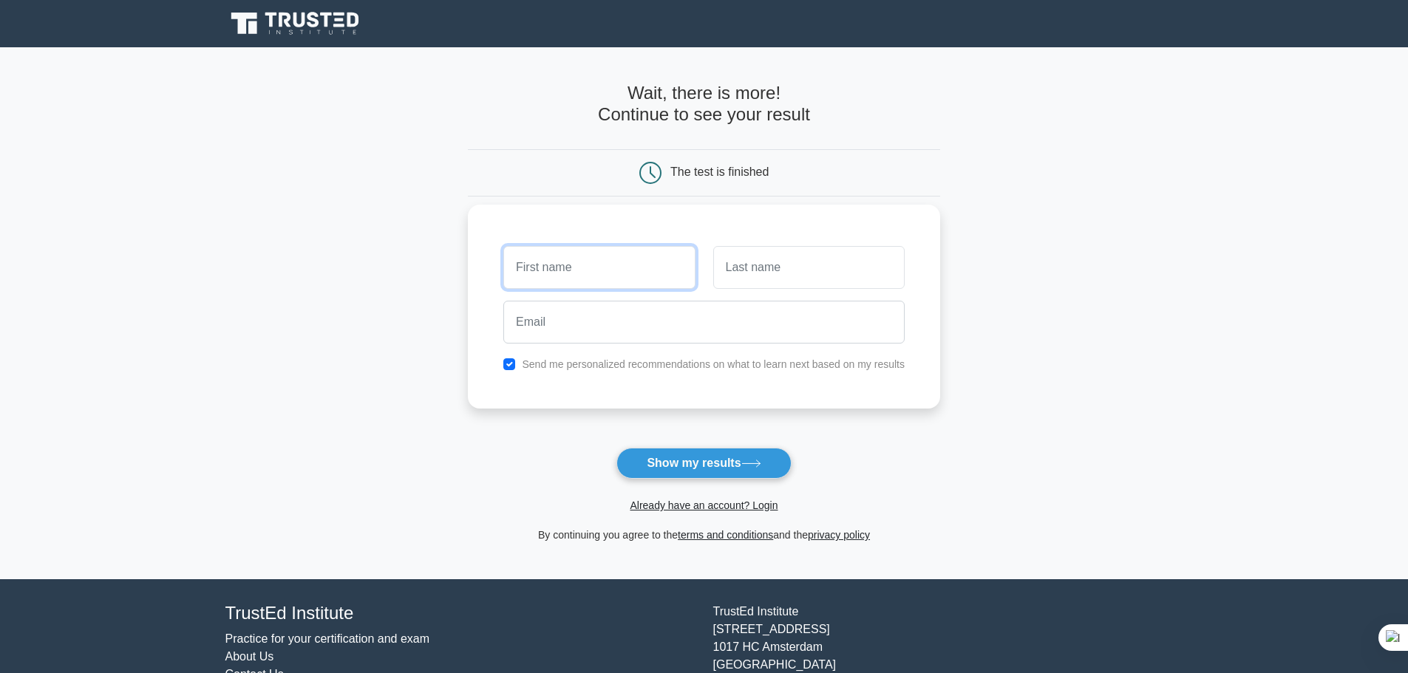
click at [622, 263] on input "text" at bounding box center [598, 267] width 191 height 43
type input "Soa"
click at [742, 280] on input "text" at bounding box center [808, 267] width 191 height 43
type input "Dara"
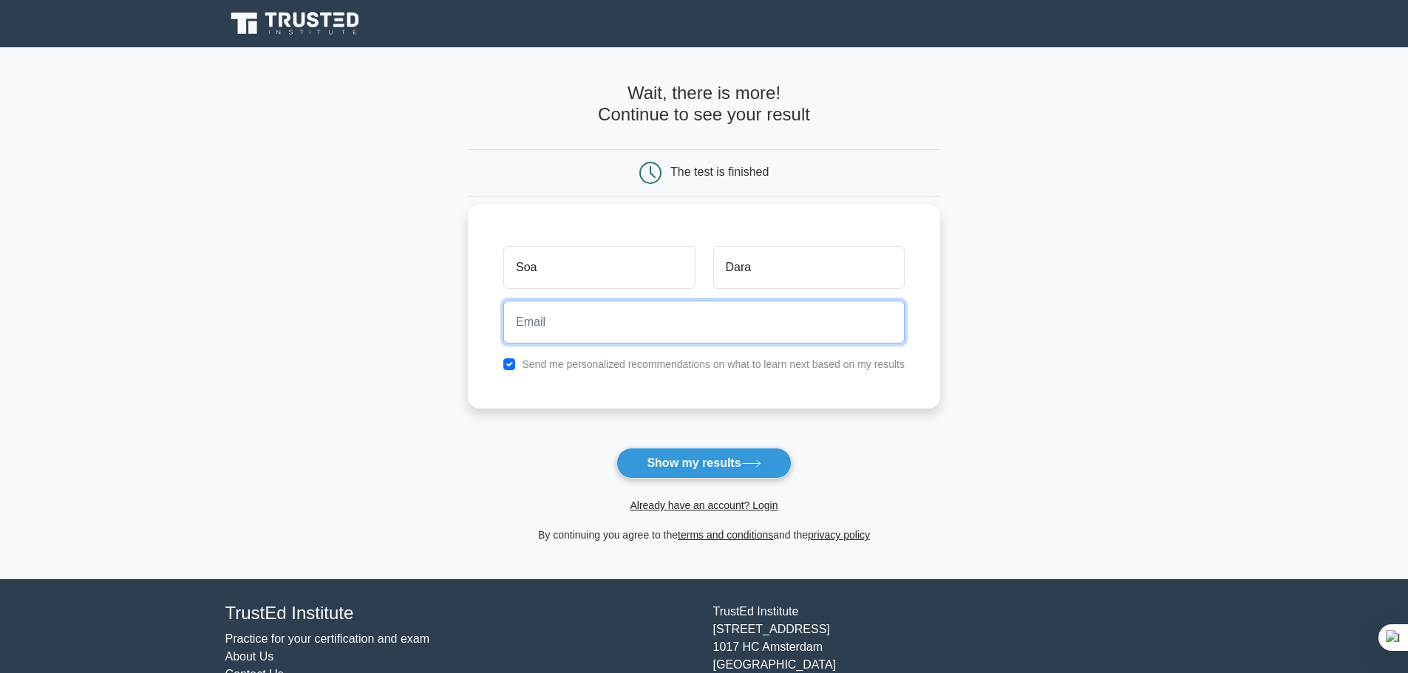
click at [662, 325] on input "email" at bounding box center [703, 322] width 401 height 43
type input "keteya1122@gmail.com"
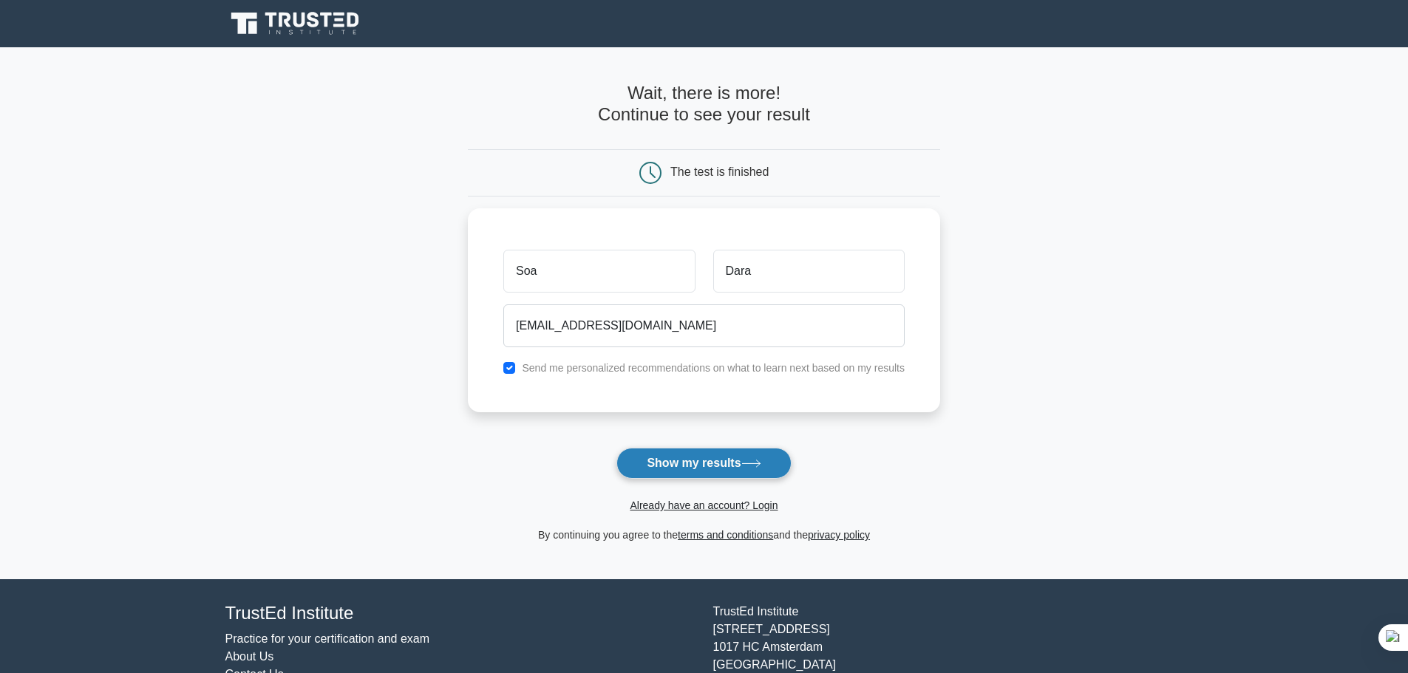
click at [643, 461] on button "Show my results" at bounding box center [704, 463] width 174 height 31
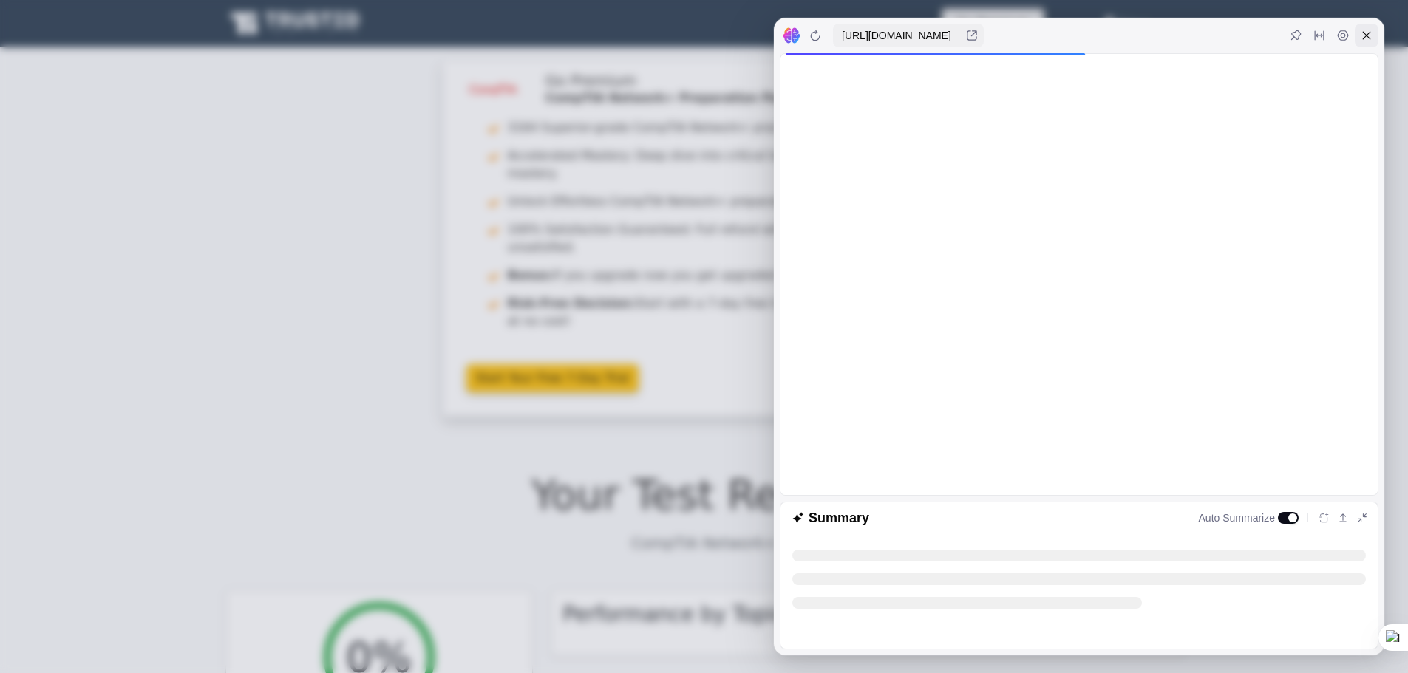
click at [1363, 41] on div at bounding box center [1367, 36] width 24 height 24
